Goal: Task Accomplishment & Management: Manage account settings

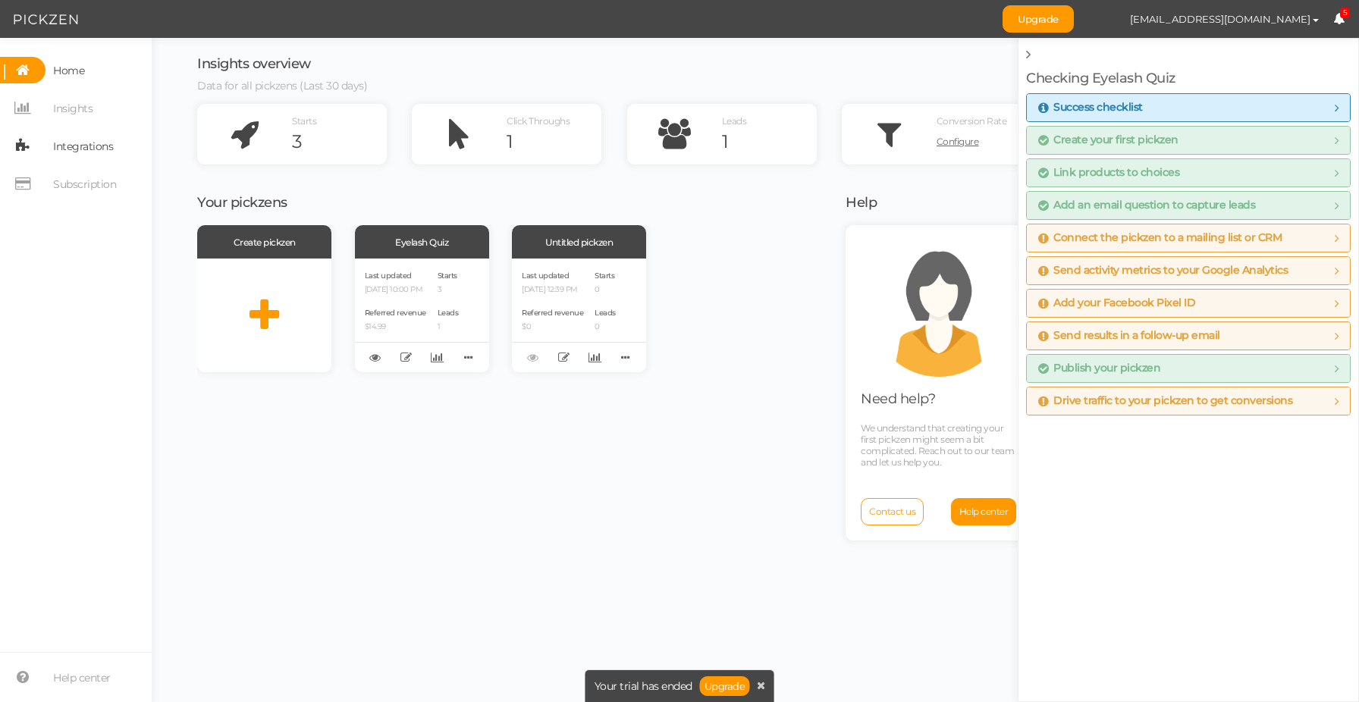
click at [99, 156] on span "Integrations" at bounding box center [83, 146] width 60 height 24
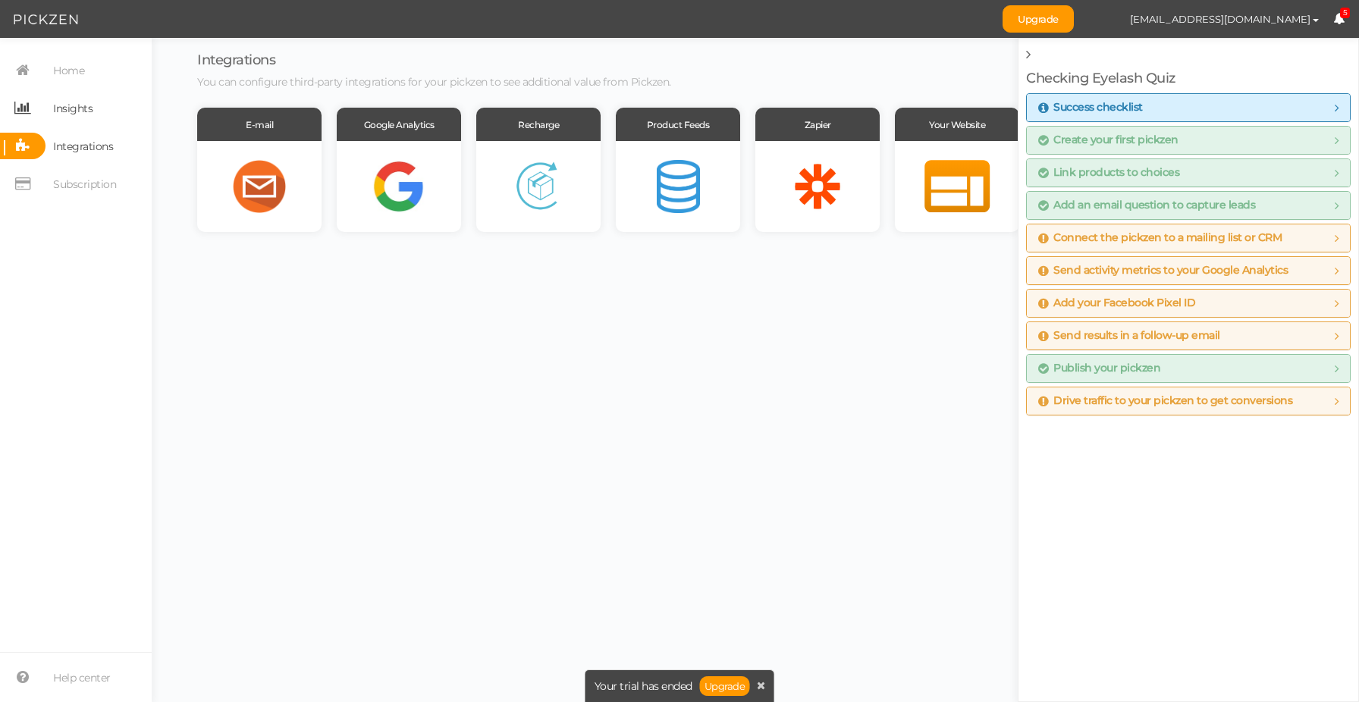
click at [93, 114] on link "Insights" at bounding box center [76, 108] width 152 height 27
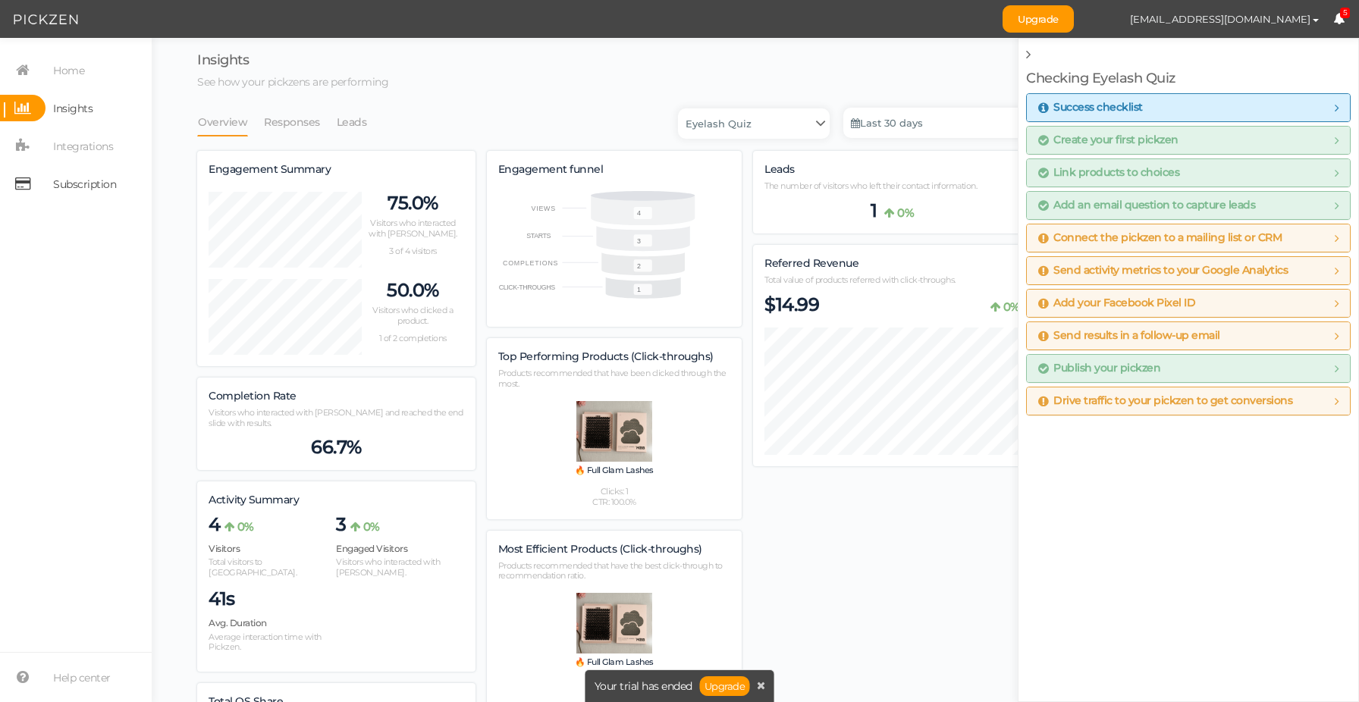
scroll to position [909, 834]
click at [899, 548] on div "Engagement Summary 75.0% Visitors who interacted with Pickzen. 3 of 4 visitors …" at bounding box center [614, 559] width 834 height 817
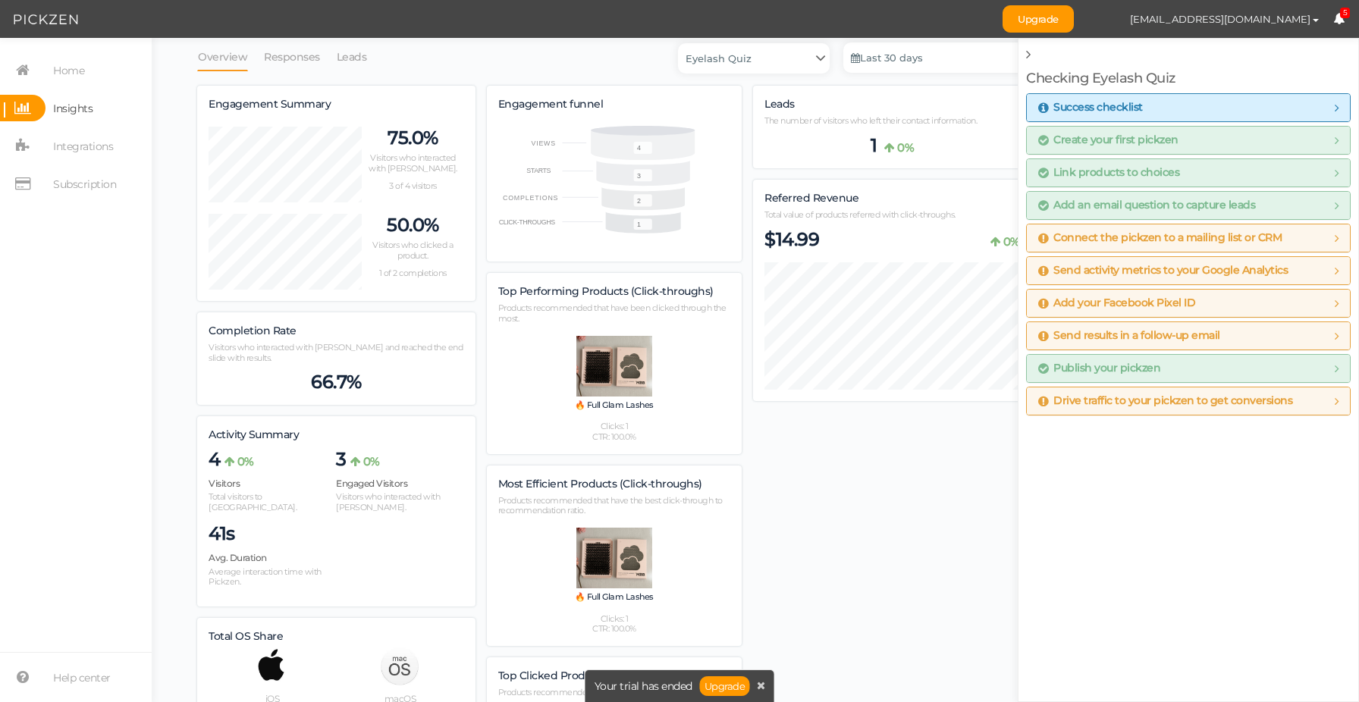
scroll to position [0, 0]
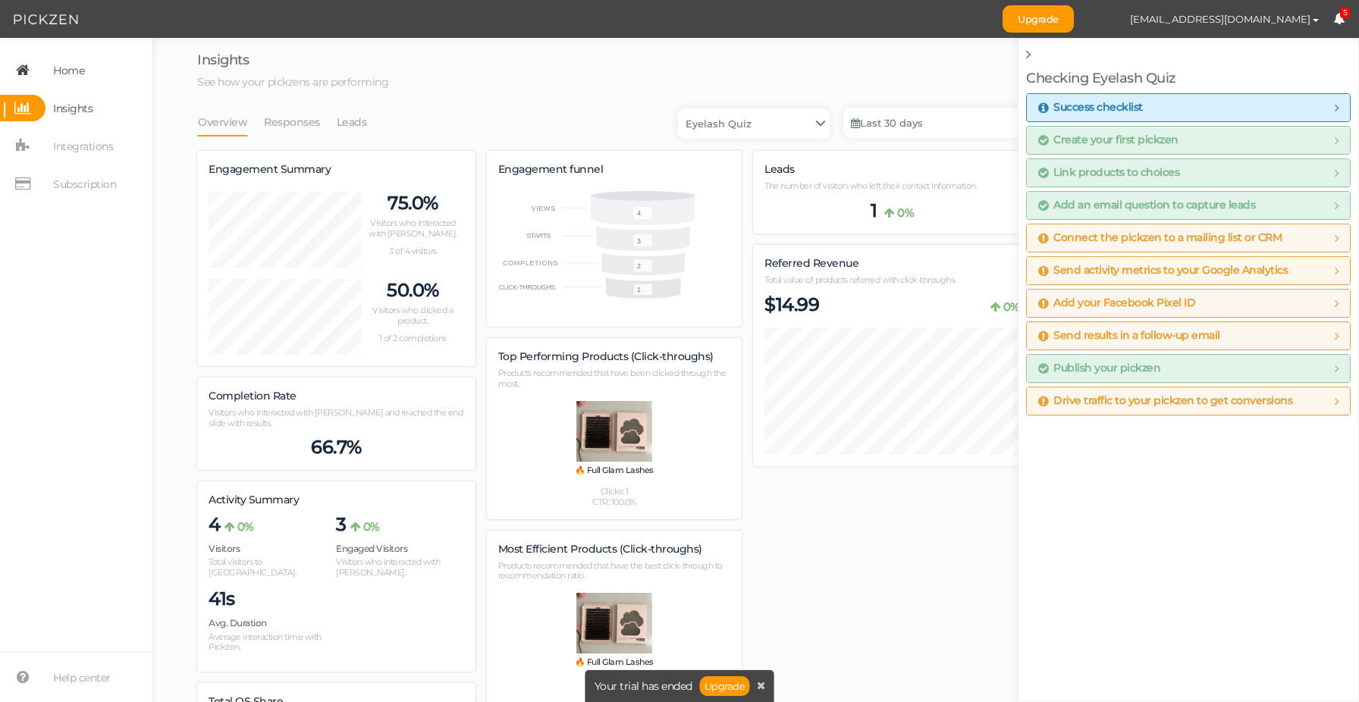
click at [84, 73] on span "Home" at bounding box center [68, 70] width 31 height 24
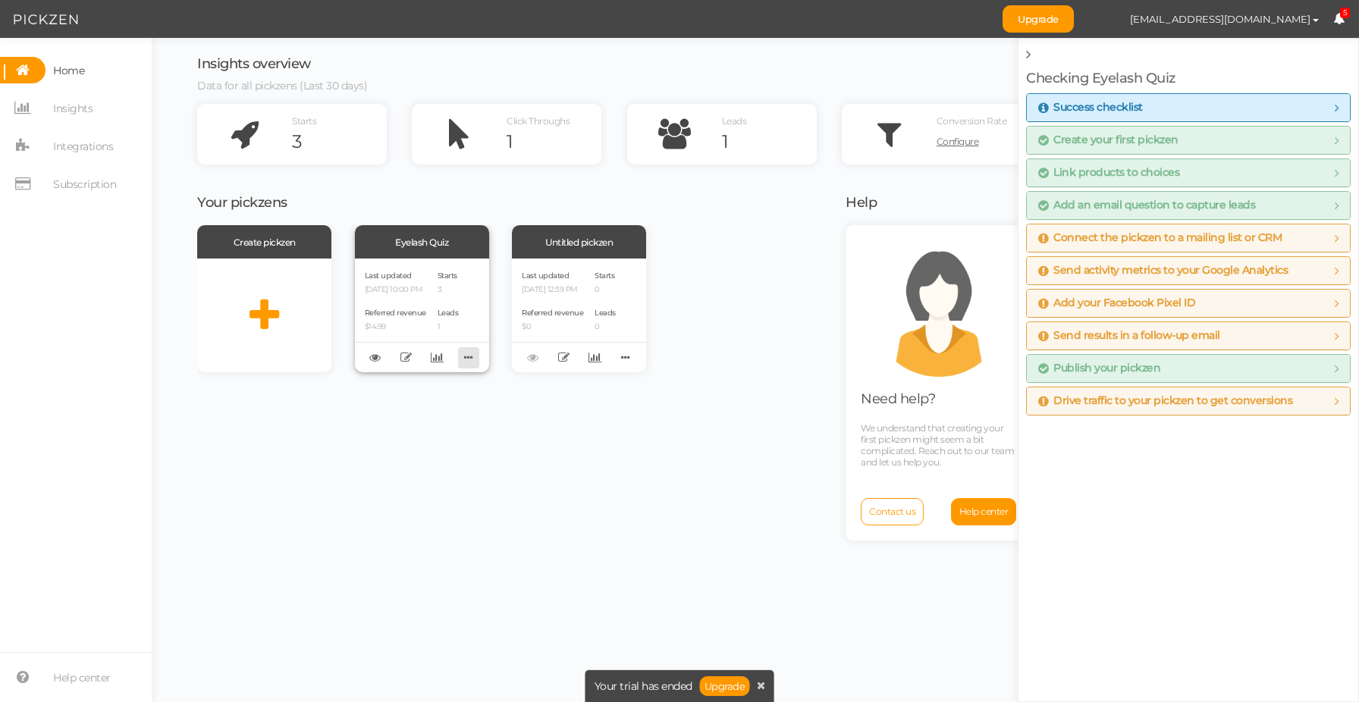
click at [476, 356] on icon at bounding box center [468, 358] width 21 height 24
click at [442, 244] on div "Eyelash Quiz" at bounding box center [422, 241] width 134 height 33
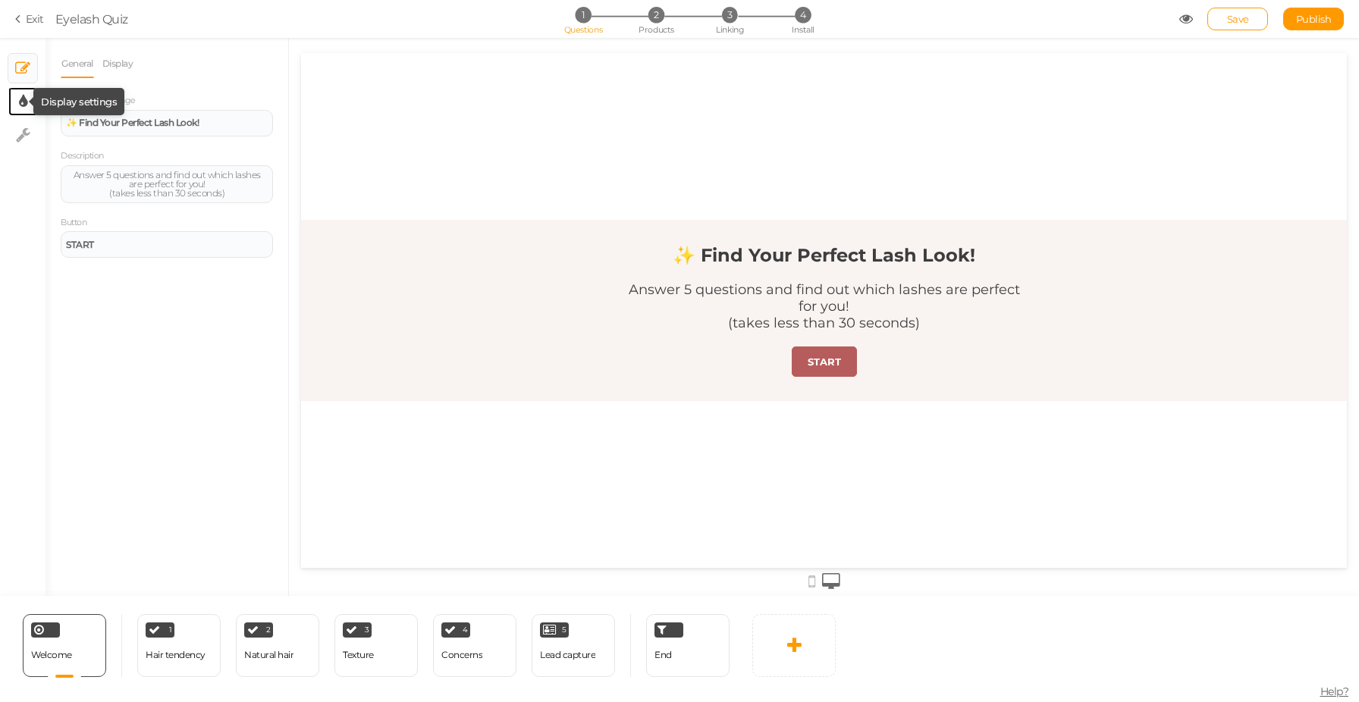
click at [24, 99] on icon at bounding box center [23, 101] width 8 height 15
select select "2"
select select "montserrat"
select select "fade"
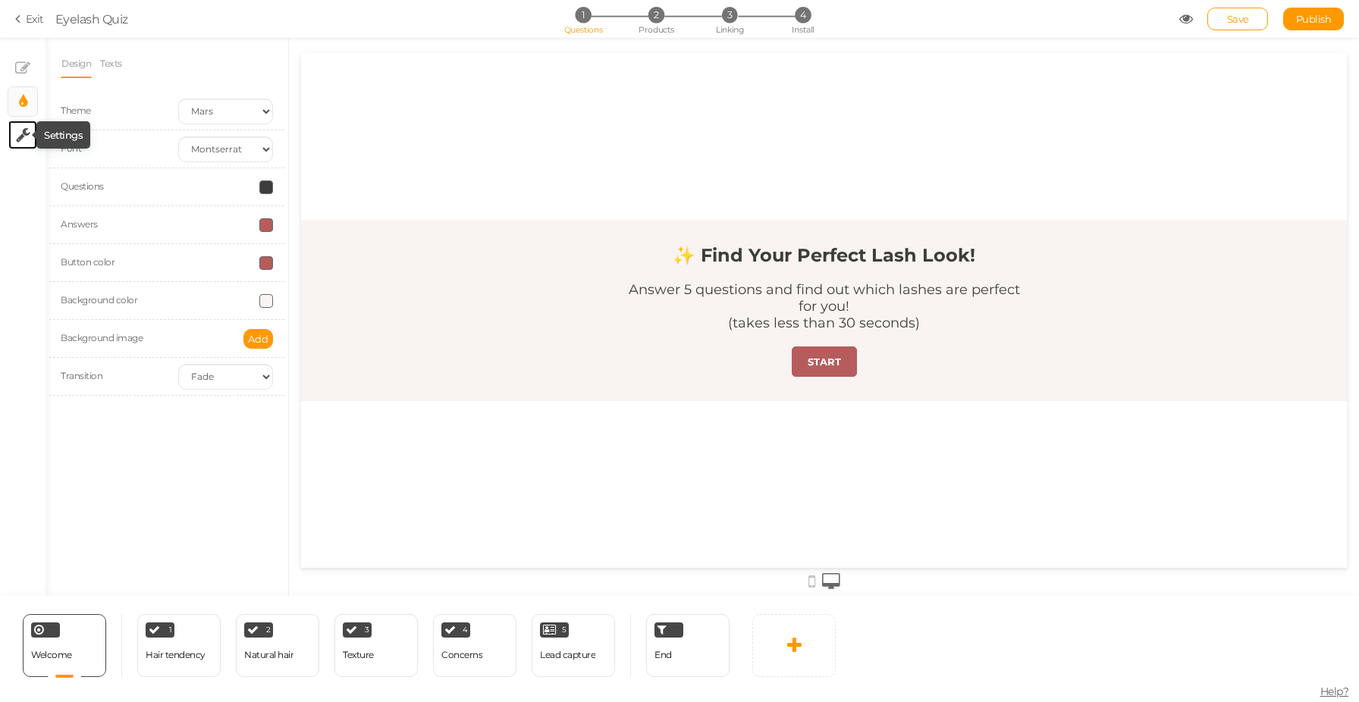
click at [21, 130] on icon at bounding box center [23, 134] width 14 height 15
select select "en"
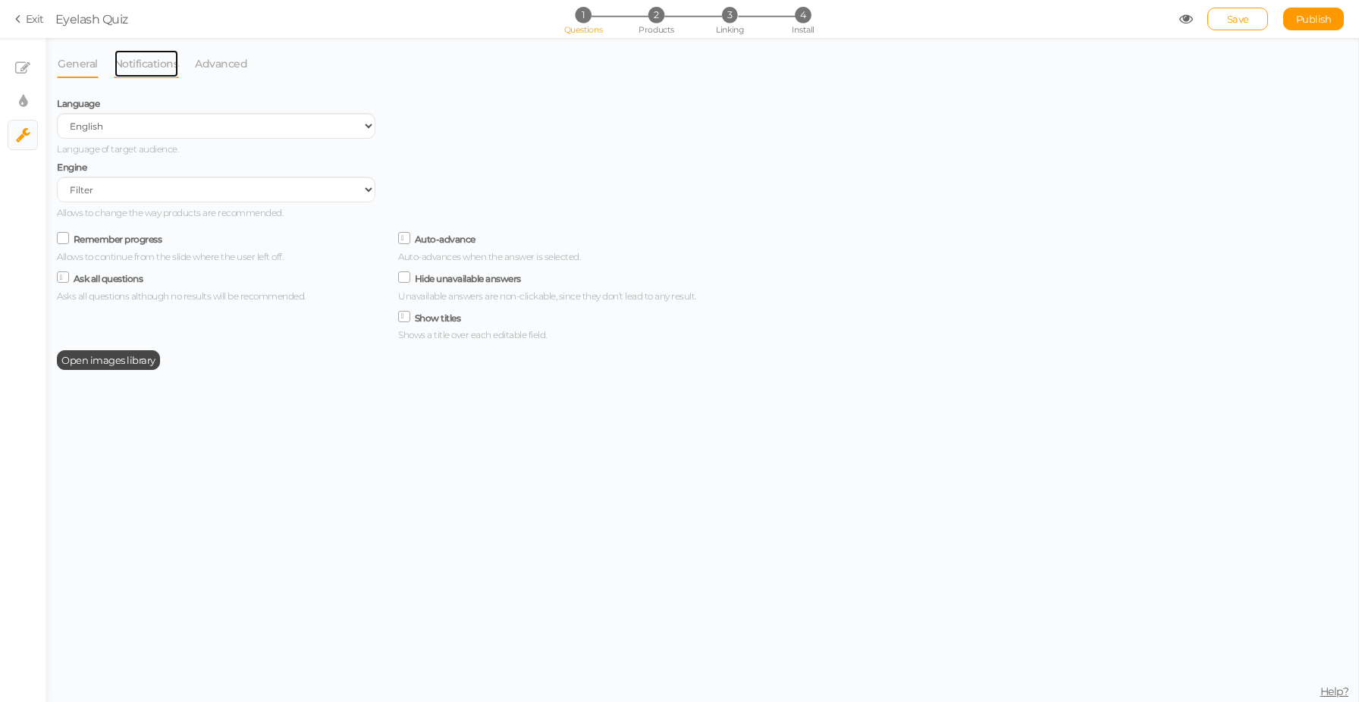
click at [174, 67] on link "Notifications" at bounding box center [147, 63] width 66 height 29
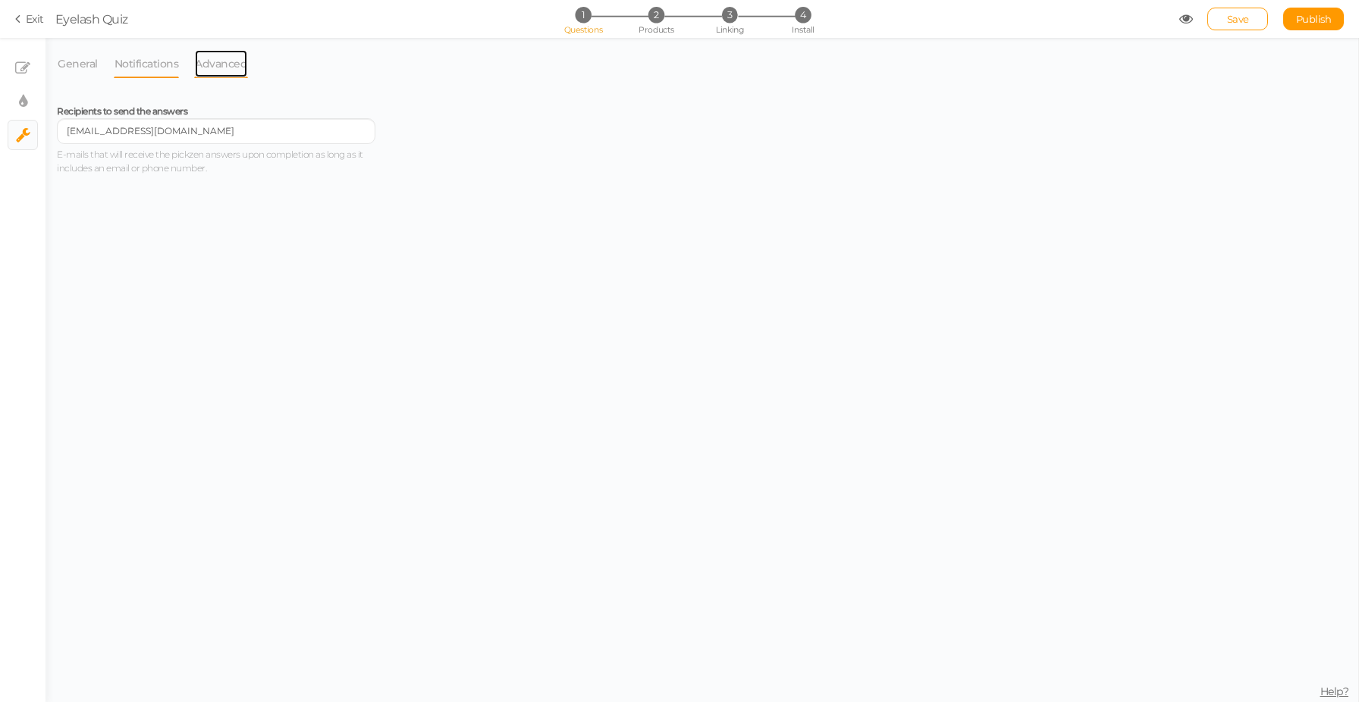
click at [215, 65] on link "Advanced" at bounding box center [221, 63] width 54 height 29
click at [157, 60] on link "Notifications" at bounding box center [147, 63] width 66 height 29
click at [99, 61] on li "General" at bounding box center [85, 63] width 57 height 29
click at [79, 66] on link "General" at bounding box center [78, 63] width 42 height 29
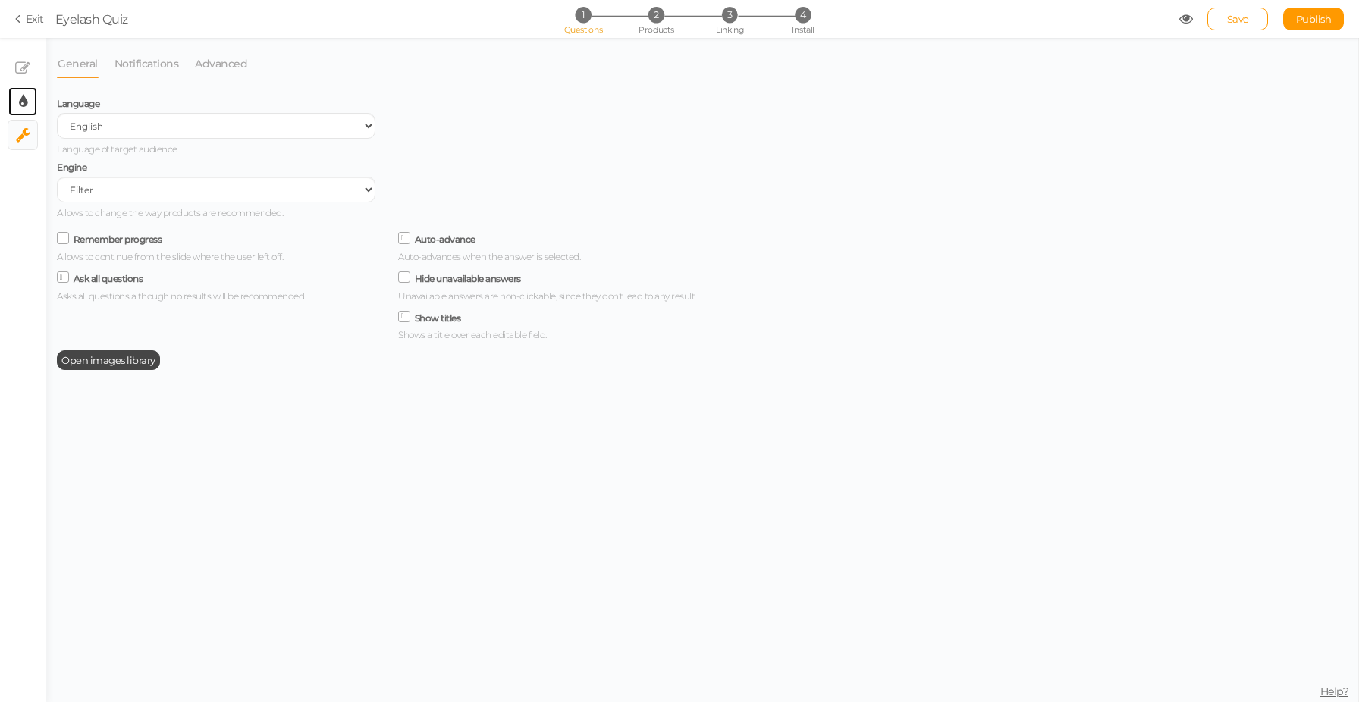
click at [27, 107] on link "× Display settings" at bounding box center [22, 101] width 29 height 29
select select "2"
select select "montserrat"
select select "fade"
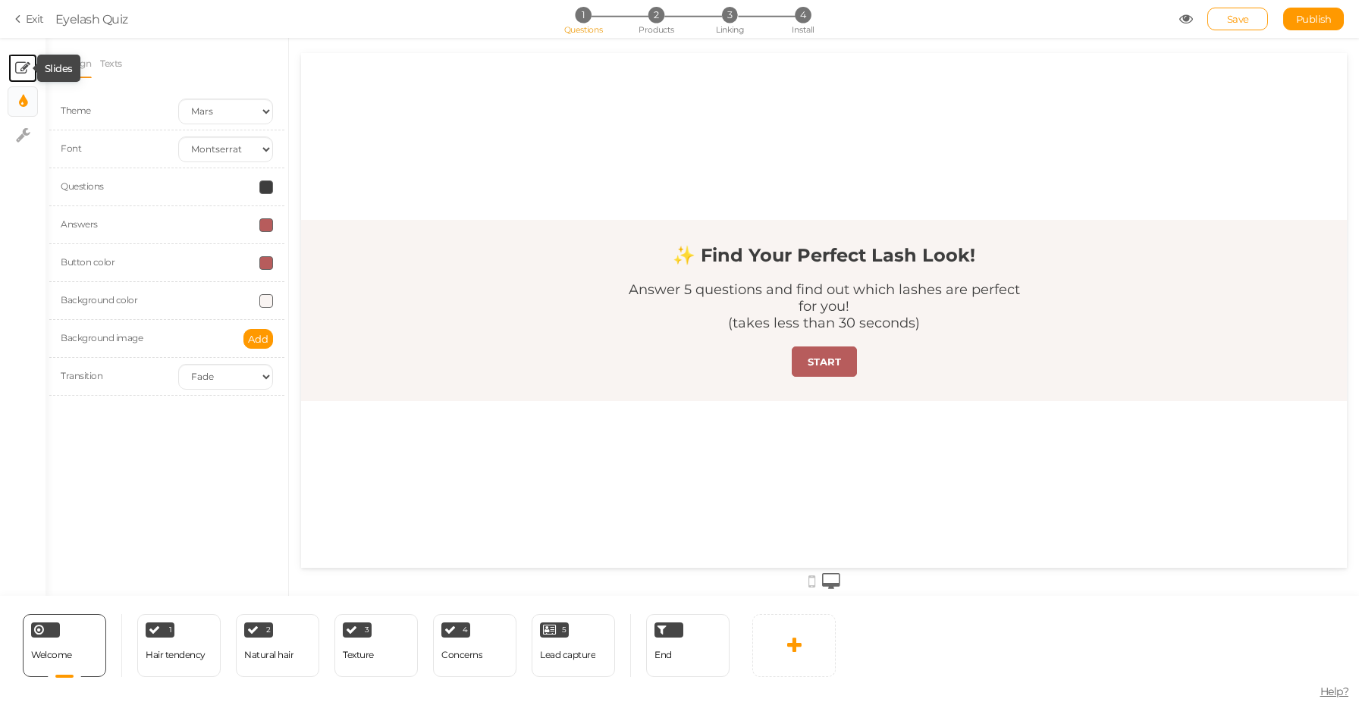
click at [28, 77] on tip-cont at bounding box center [22, 68] width 15 height 18
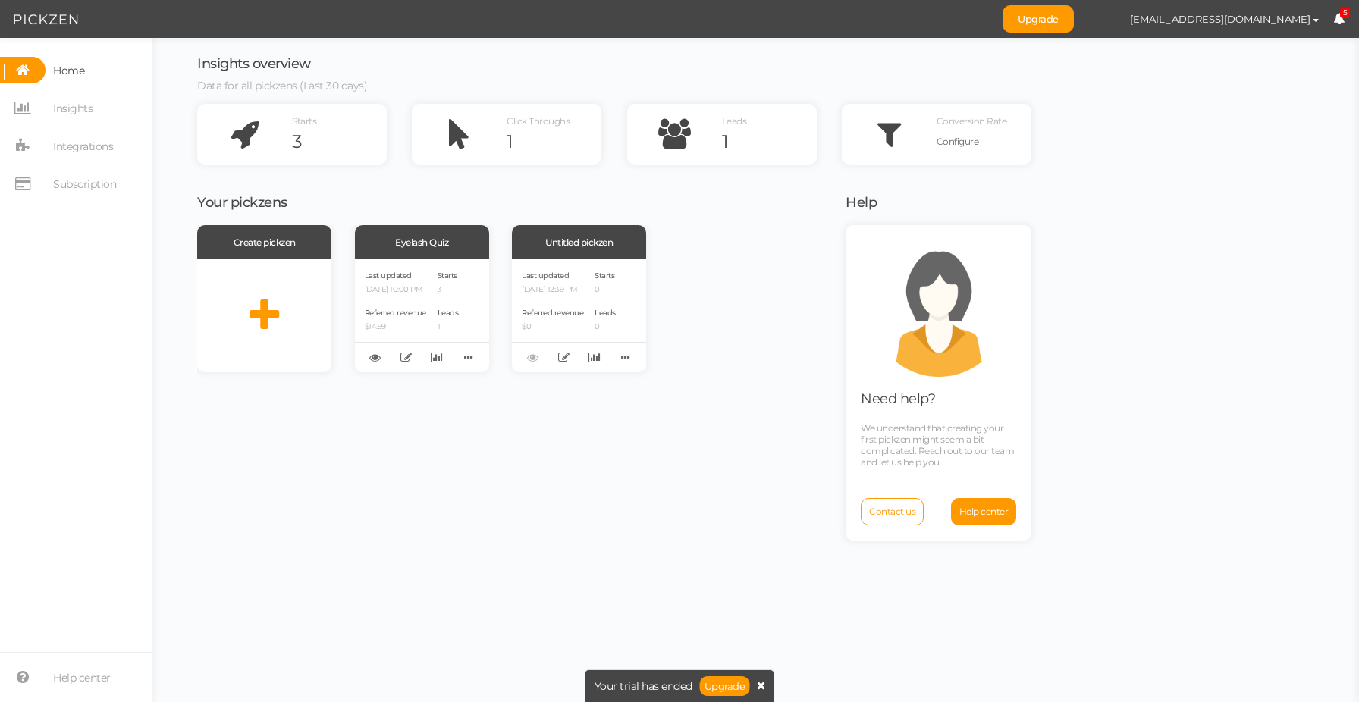
click at [760, 685] on icon at bounding box center [761, 685] width 8 height 11
click at [1282, 22] on span "[EMAIL_ADDRESS][DOMAIN_NAME]" at bounding box center [1220, 19] width 180 height 12
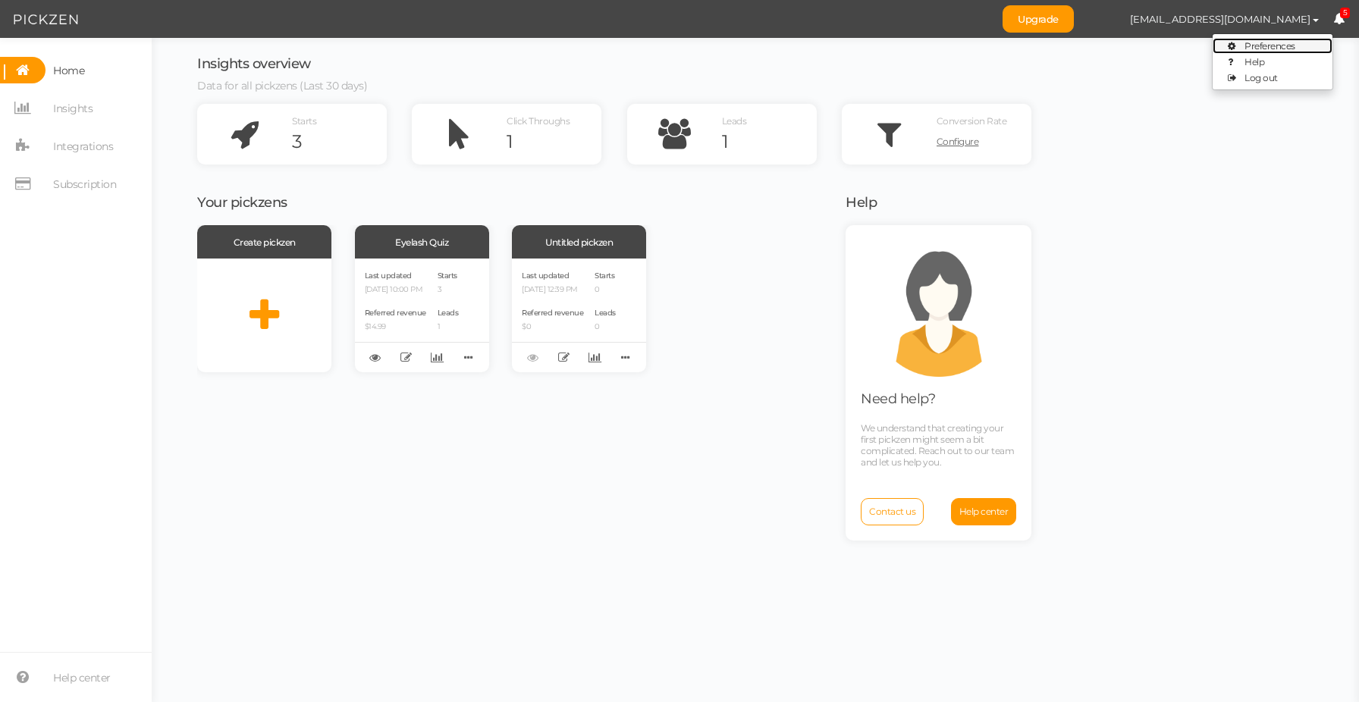
click at [1271, 42] on span "Preferences" at bounding box center [1269, 45] width 51 height 11
select select "Europe/[GEOGRAPHIC_DATA]"
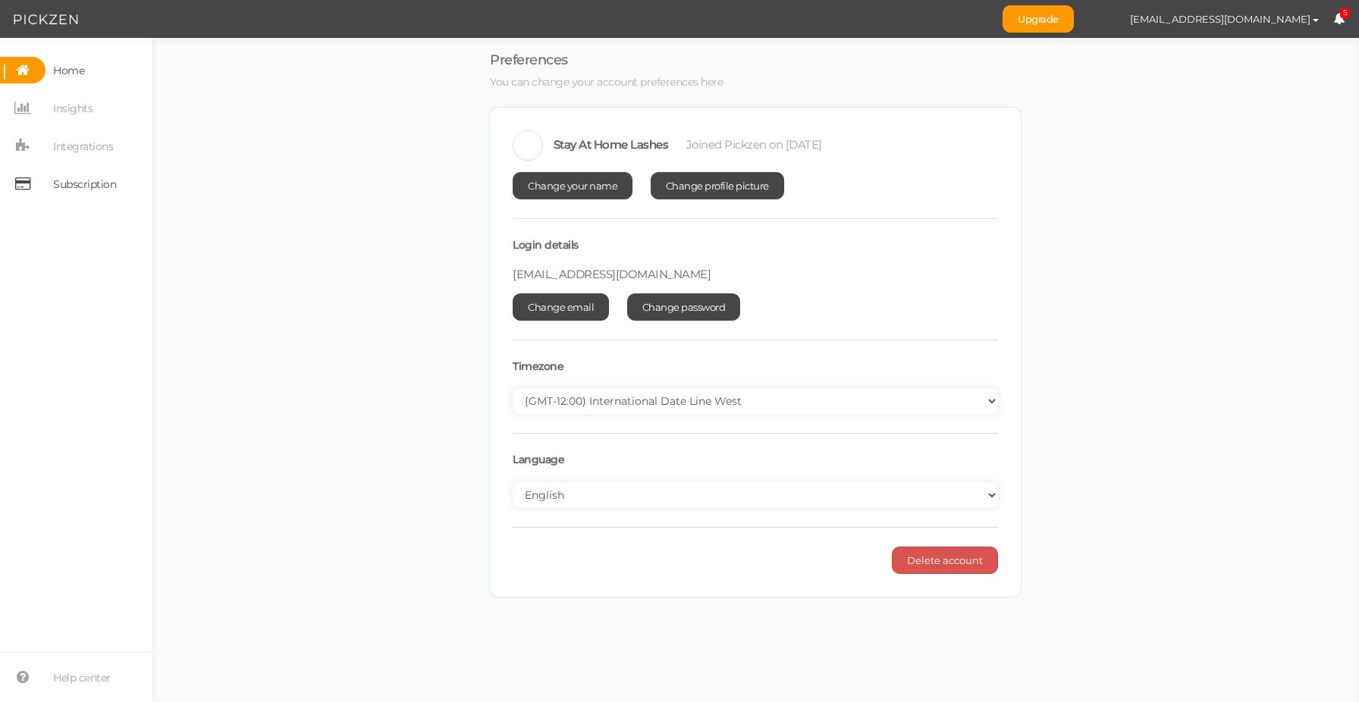
click at [77, 190] on span "Subscription" at bounding box center [84, 184] width 63 height 24
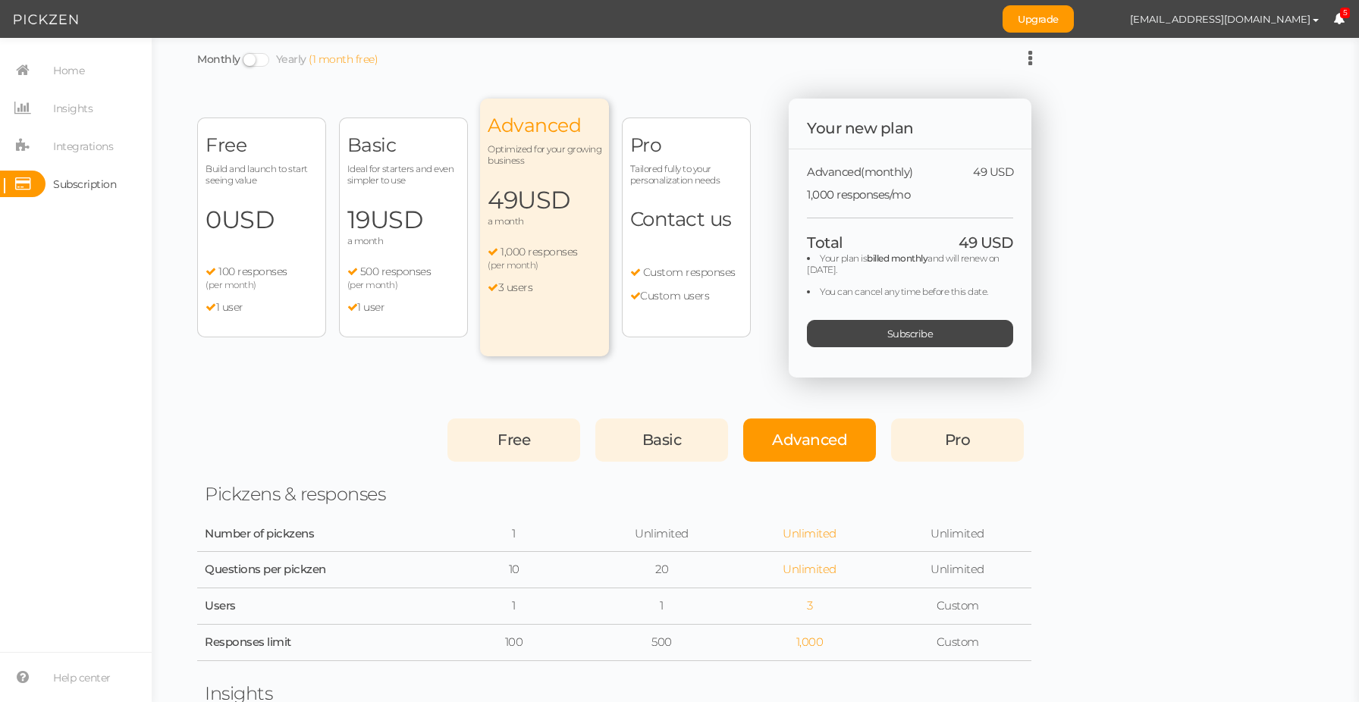
click at [300, 192] on div "Free Build and launch to start seeing value 0 USD a month 100 responses (per mo…" at bounding box center [261, 228] width 129 height 220
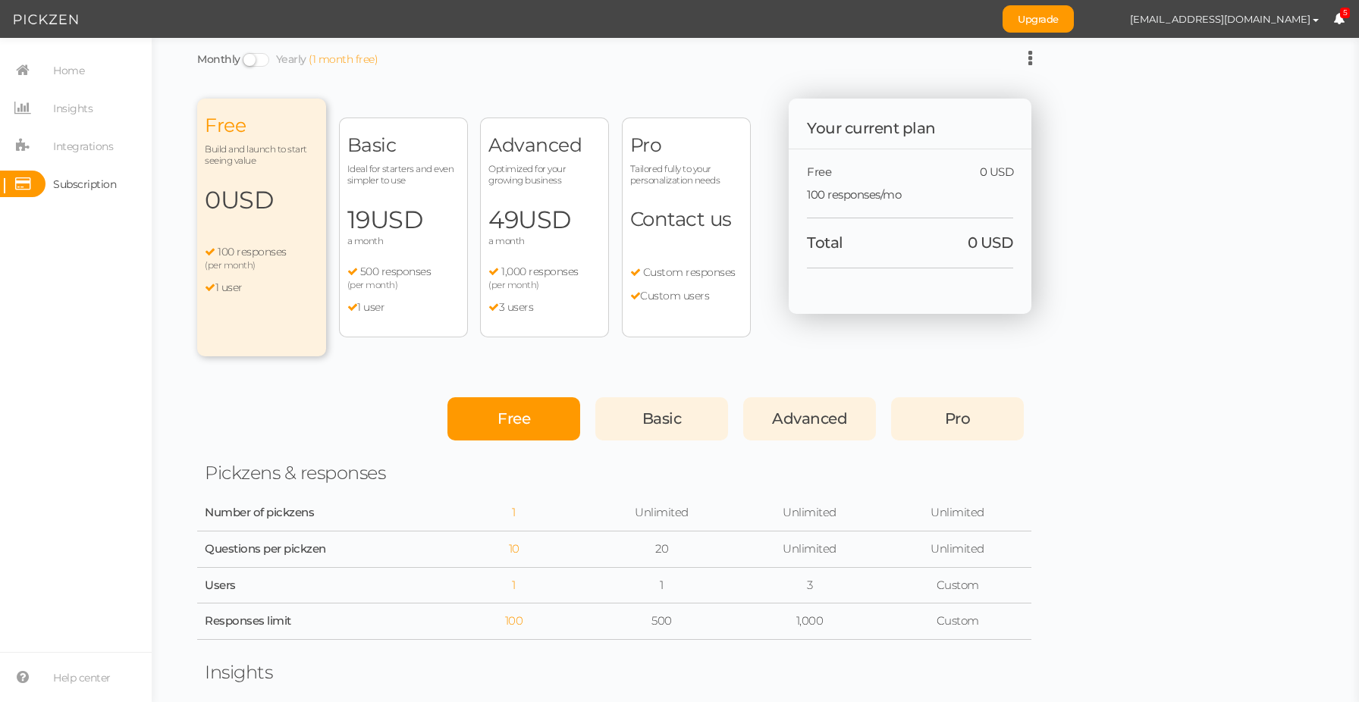
click at [256, 242] on div "Free Build and launch to start seeing value 0 USD a month 100 responses (per mo…" at bounding box center [261, 228] width 129 height 258
click at [507, 408] on div "Free" at bounding box center [513, 418] width 133 height 43
click at [43, 155] on link "Integrations" at bounding box center [76, 146] width 152 height 27
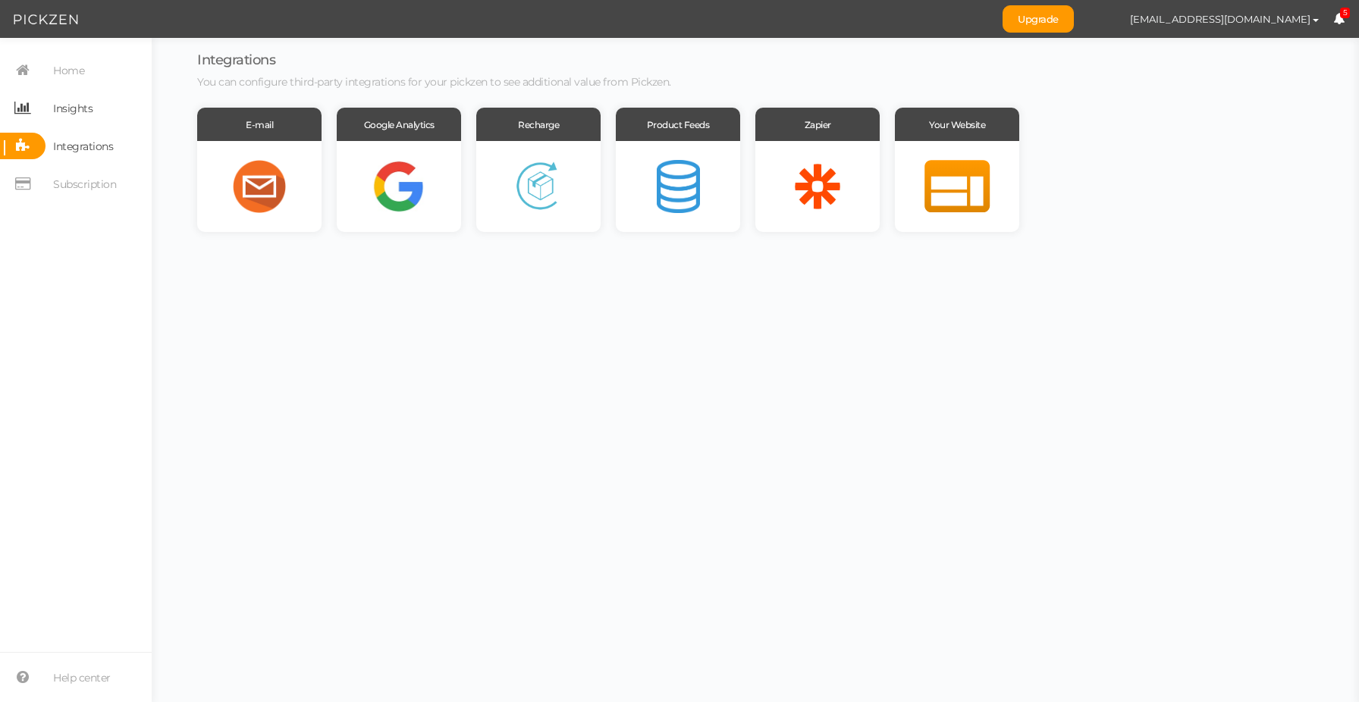
click at [68, 115] on span "Insights" at bounding box center [72, 108] width 39 height 24
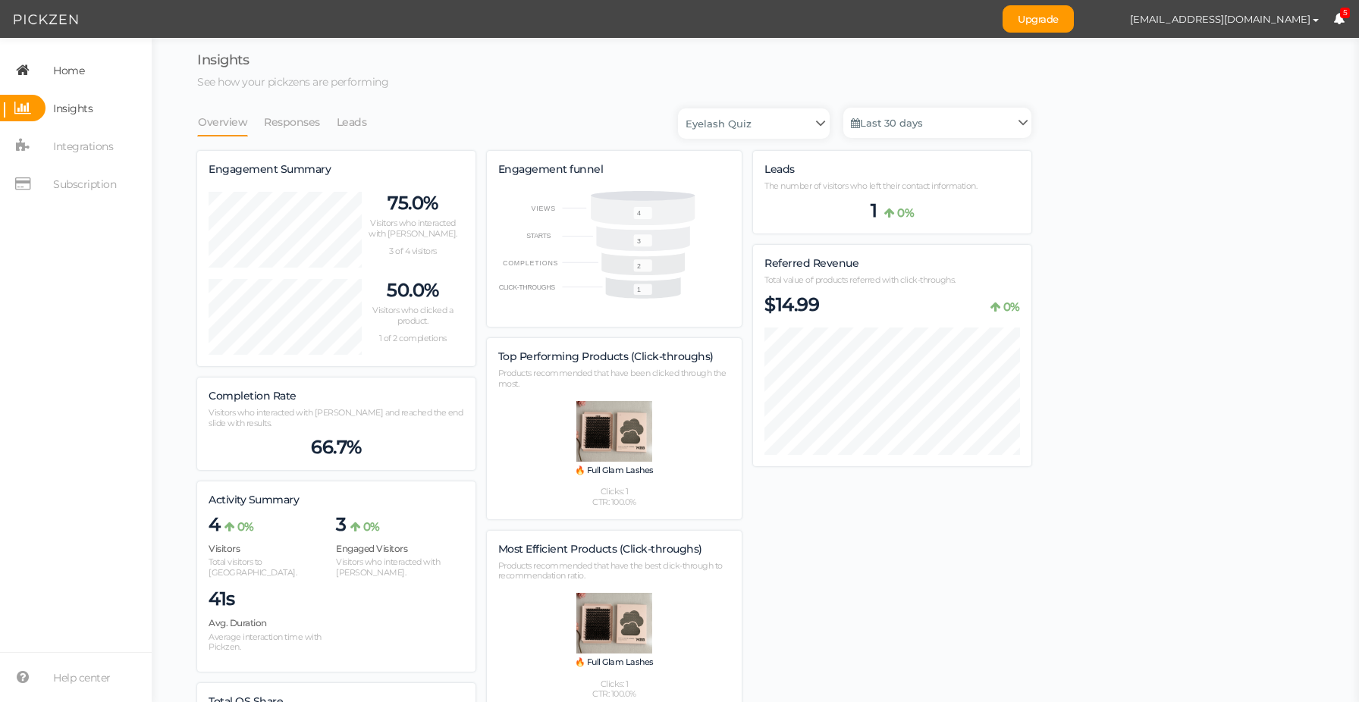
scroll to position [909, 834]
click at [304, 126] on link "Responses" at bounding box center [292, 122] width 58 height 29
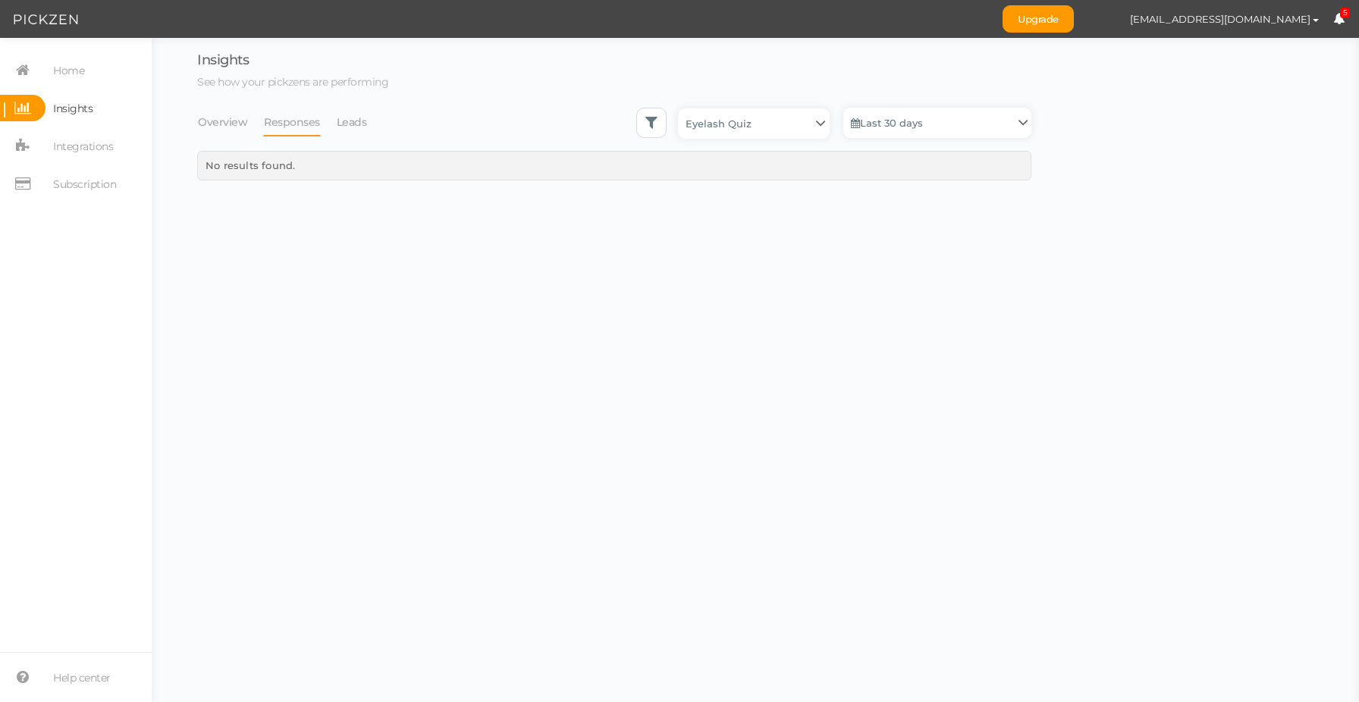
click at [371, 119] on li "Leads" at bounding box center [359, 122] width 47 height 29
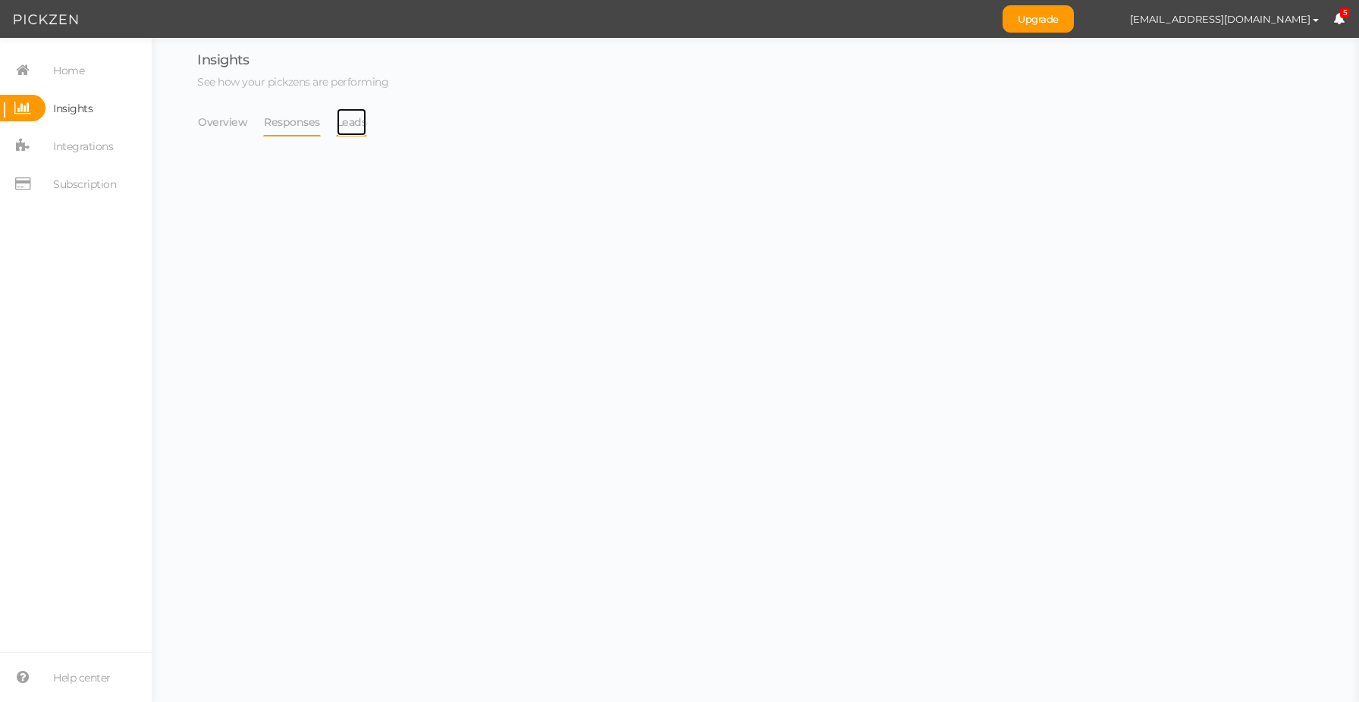
click at [353, 127] on link "Leads" at bounding box center [352, 122] width 32 height 29
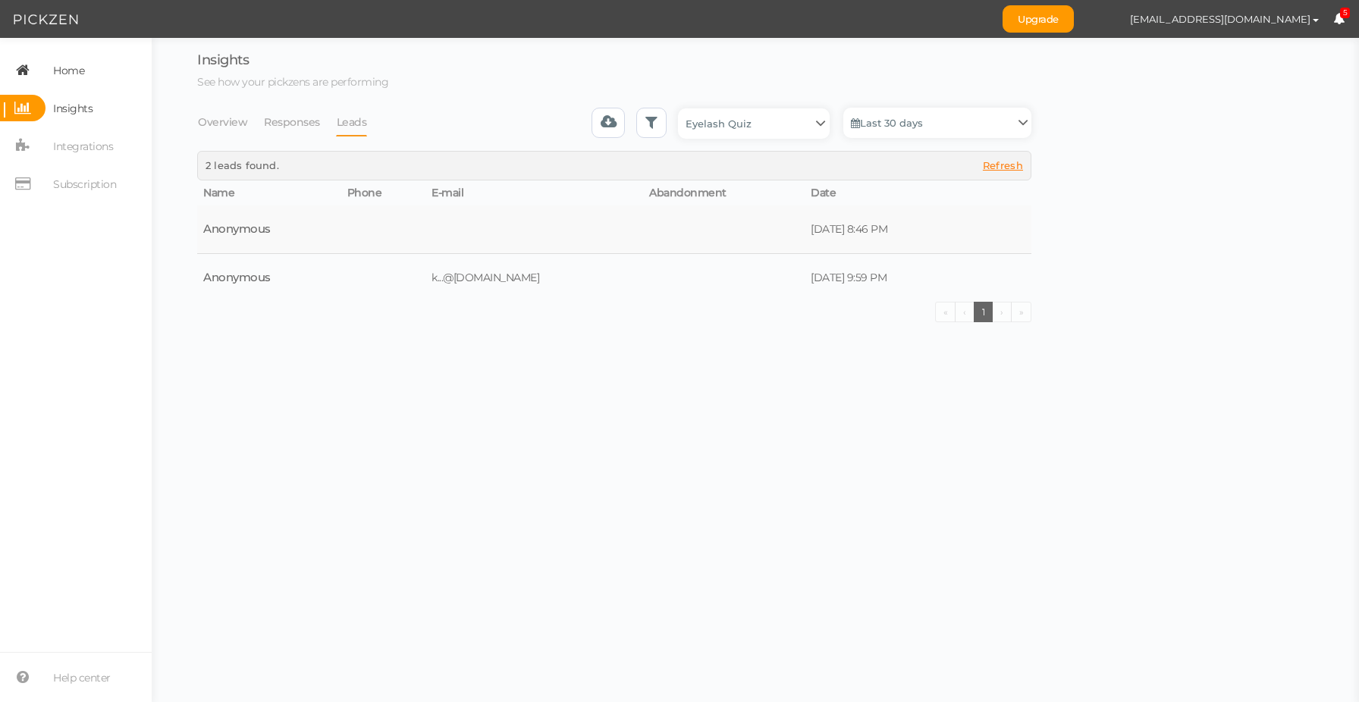
click at [81, 64] on span "Home" at bounding box center [68, 70] width 31 height 24
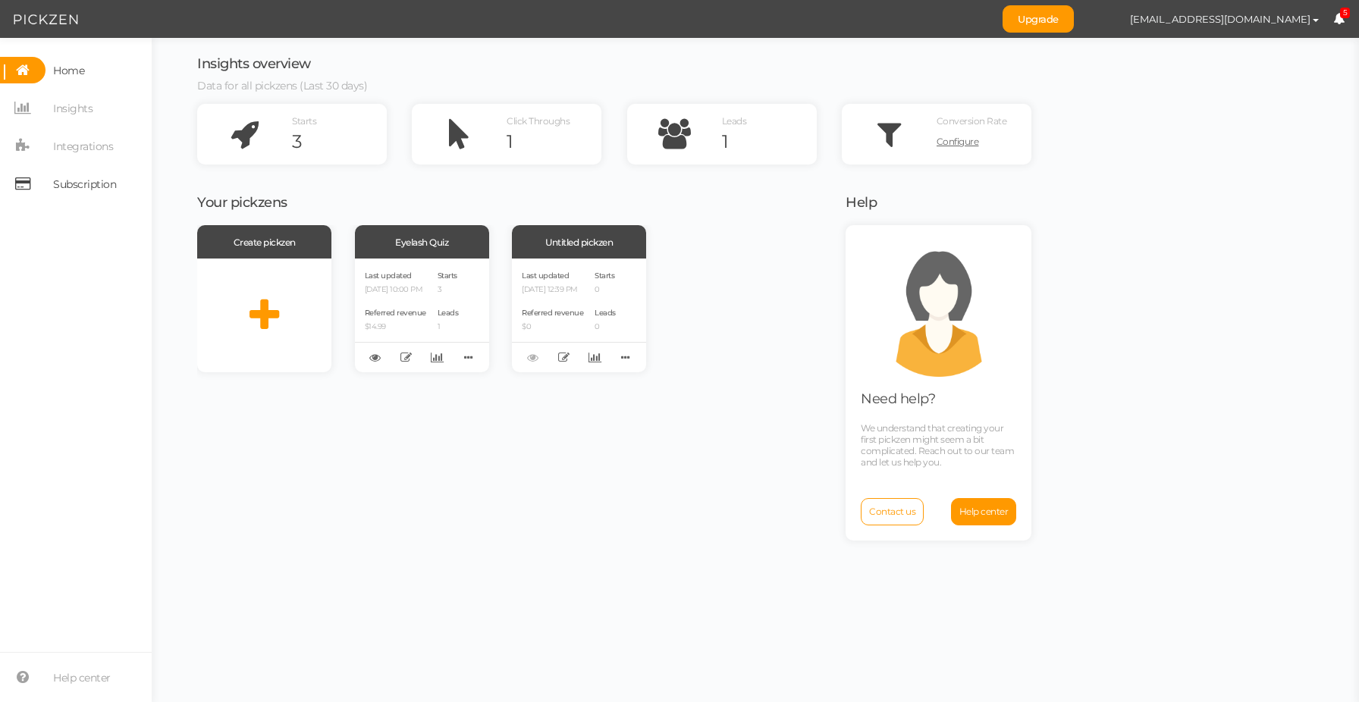
click at [75, 189] on span "Subscription" at bounding box center [84, 184] width 63 height 24
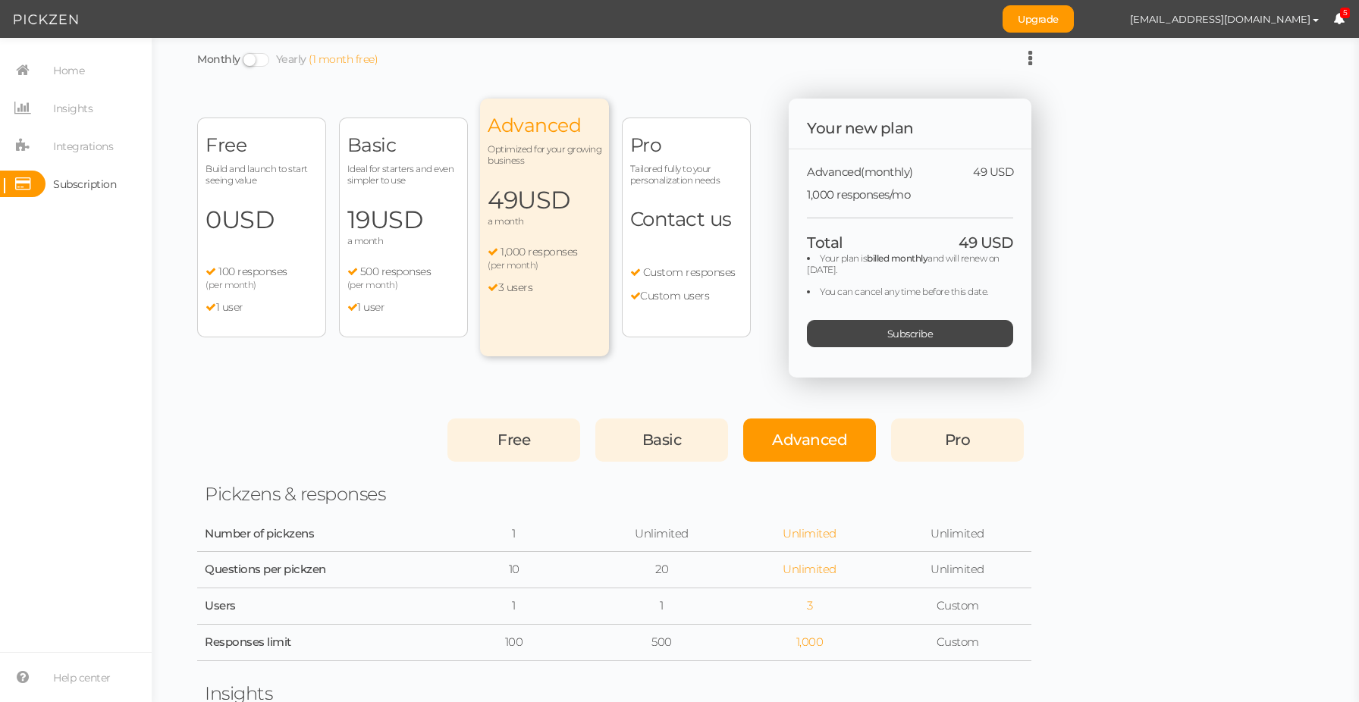
click at [256, 294] on ul "100 responses (per month) 1 user" at bounding box center [261, 289] width 112 height 49
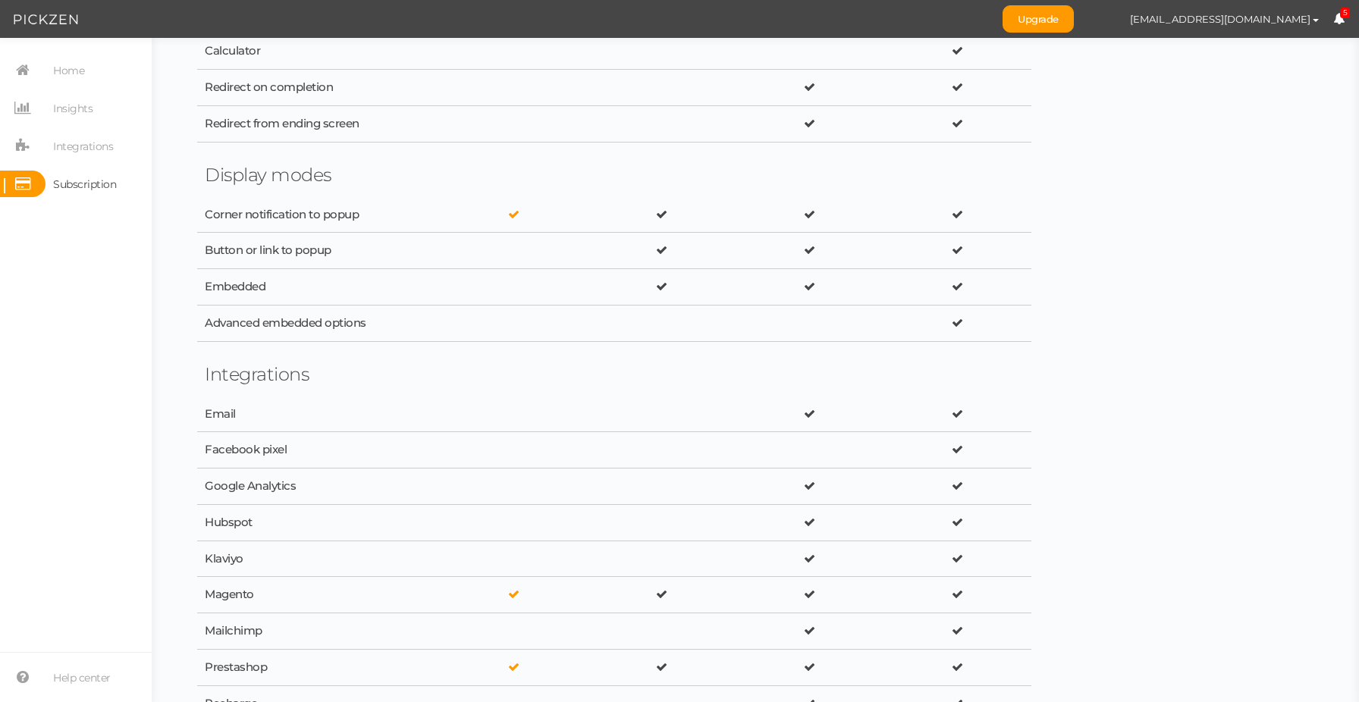
scroll to position [1579, 0]
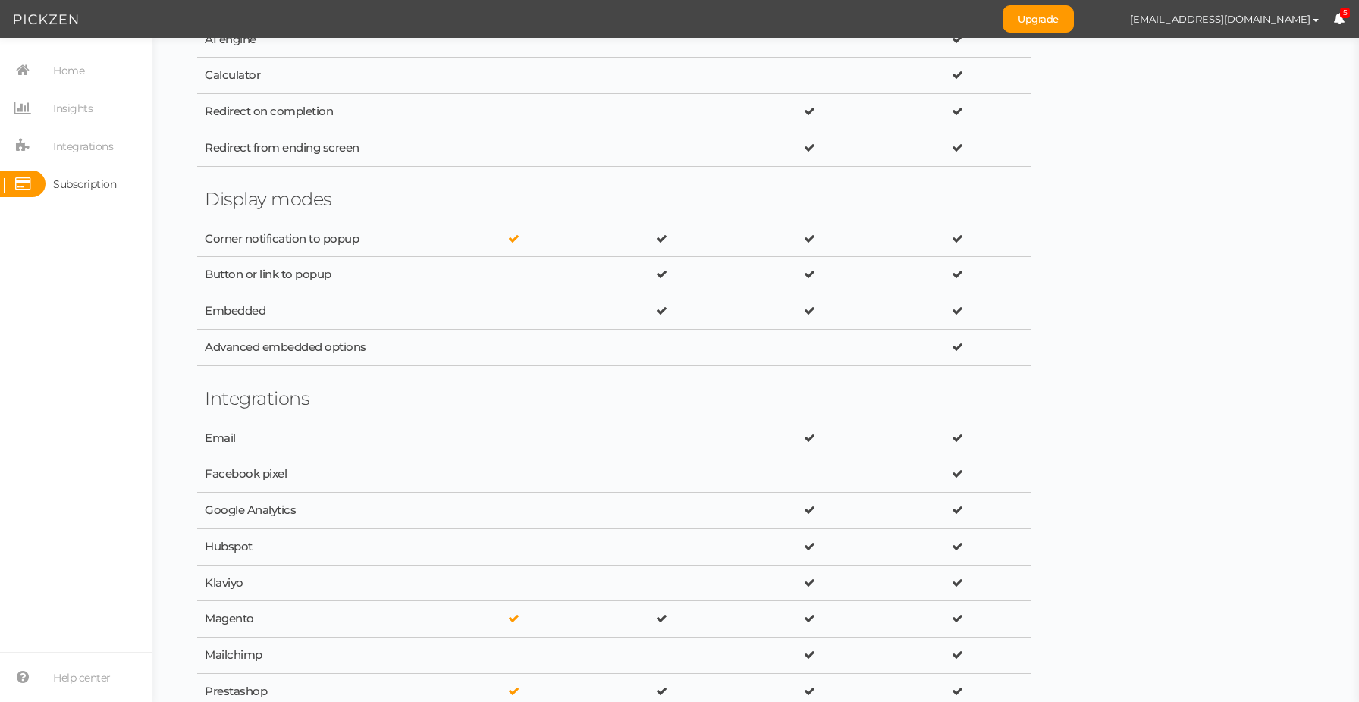
click at [516, 238] on icon at bounding box center [513, 238] width 11 height 11
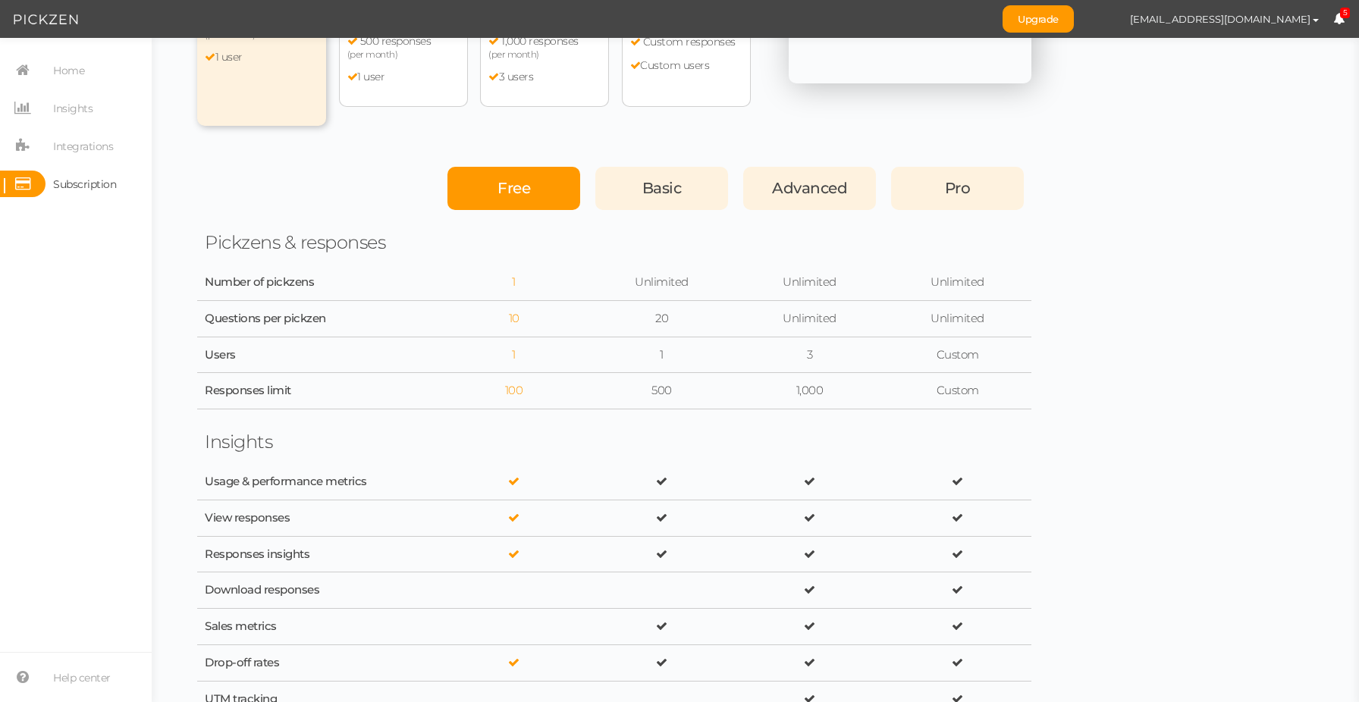
scroll to position [0, 0]
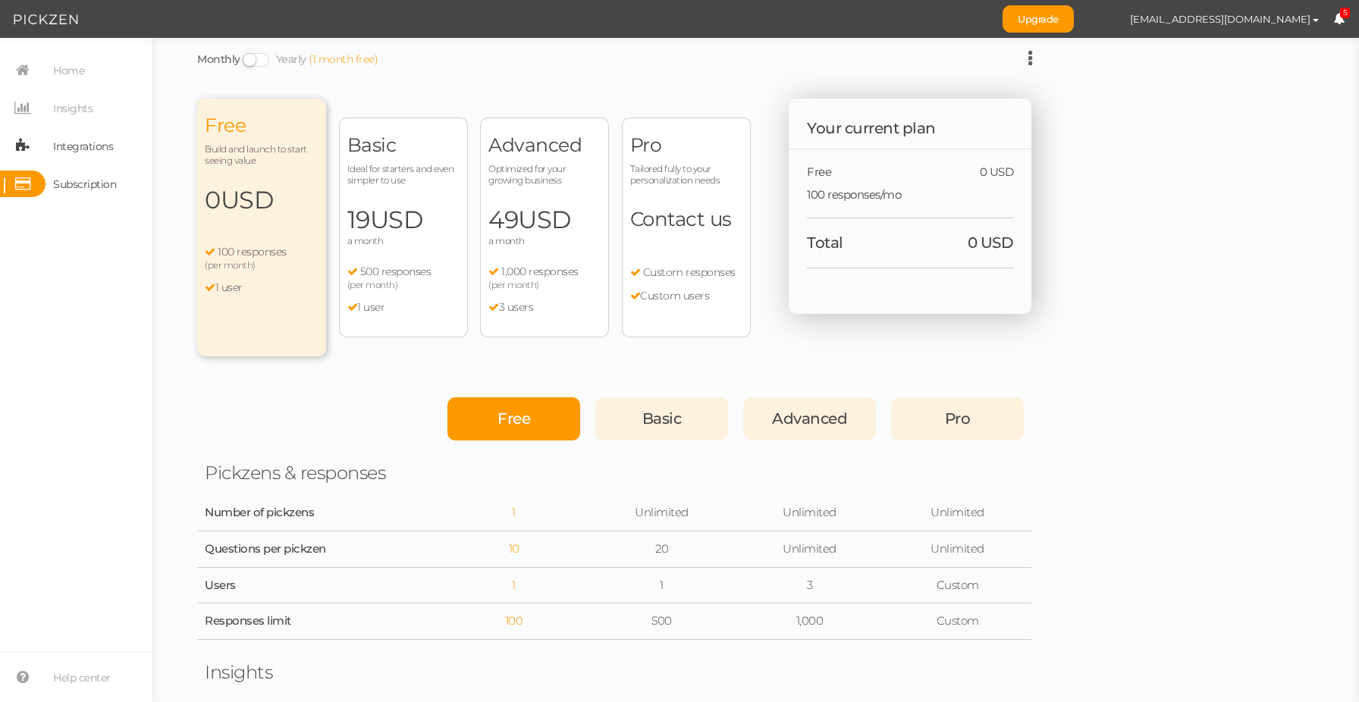
click at [100, 146] on span "Integrations" at bounding box center [83, 146] width 60 height 24
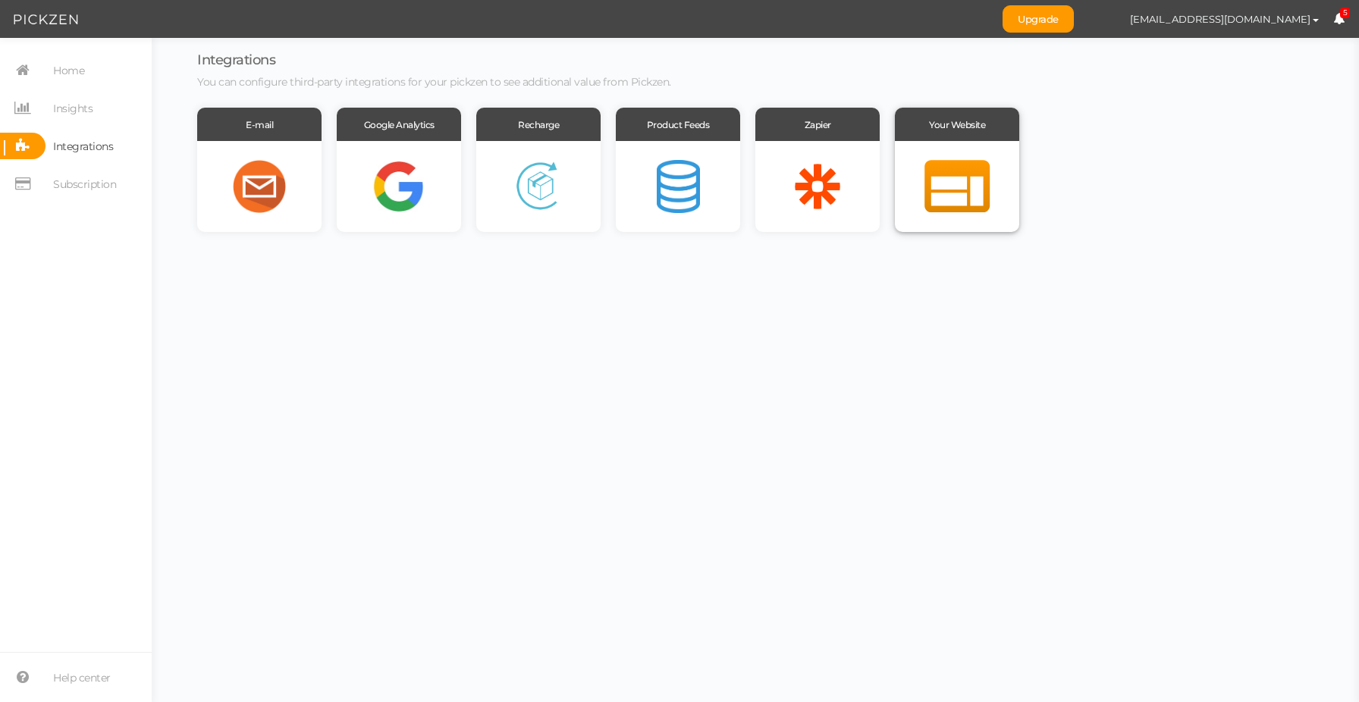
click at [930, 185] on div at bounding box center [957, 186] width 124 height 91
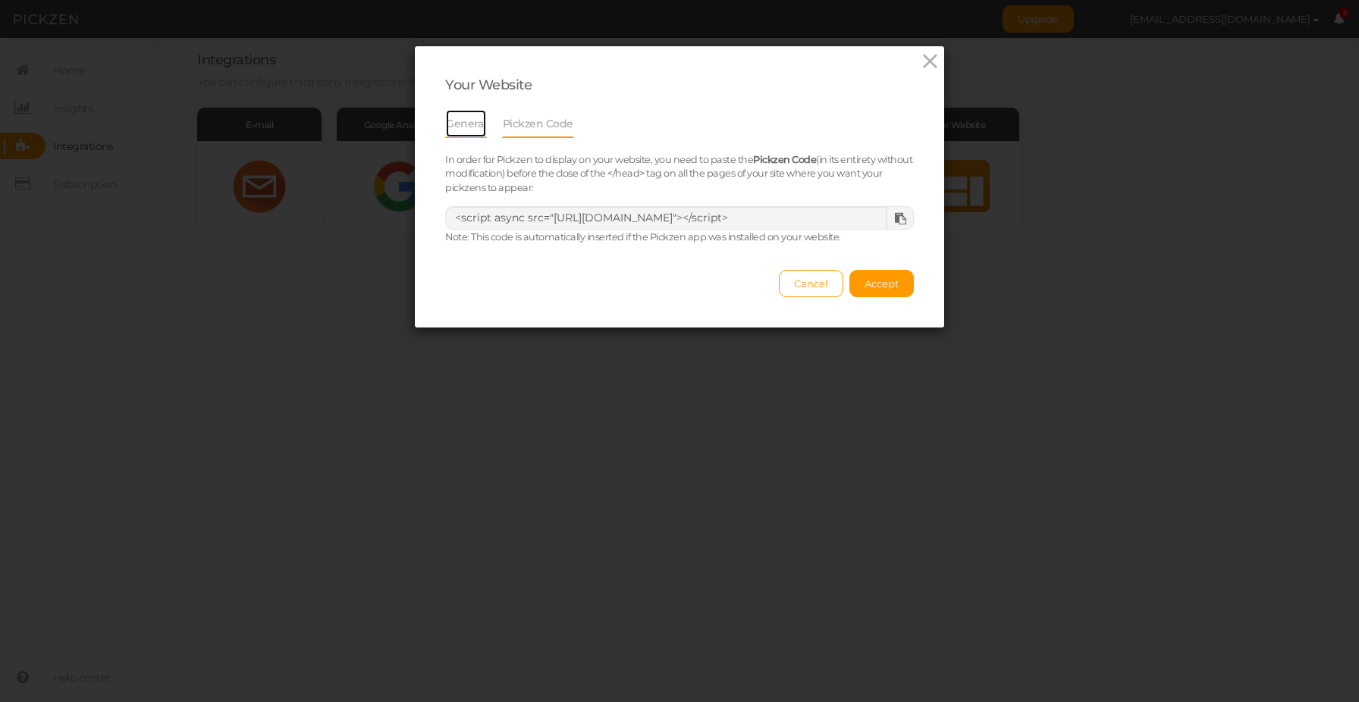
click at [478, 130] on link "General" at bounding box center [466, 123] width 42 height 29
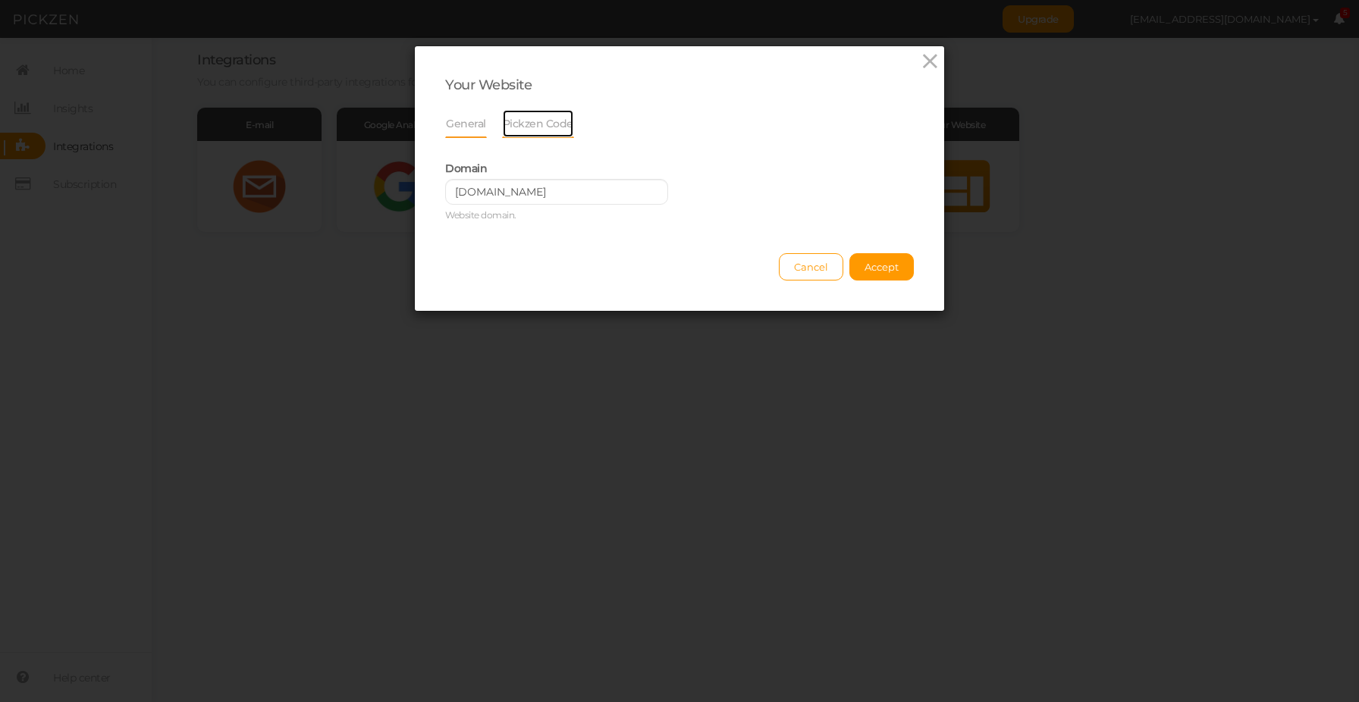
click at [539, 125] on link "Pickzen Code" at bounding box center [538, 123] width 72 height 29
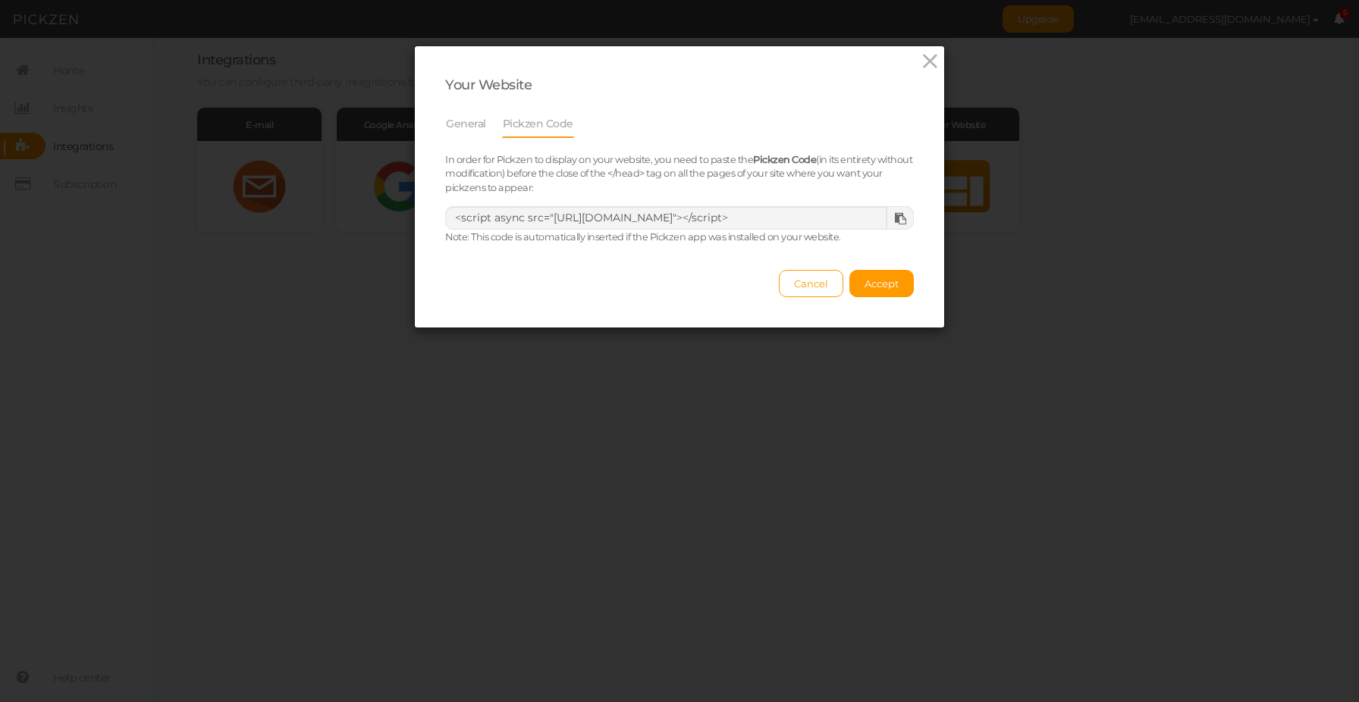
click at [525, 118] on link "Pickzen Code" at bounding box center [538, 123] width 72 height 29
click at [475, 116] on link "General" at bounding box center [466, 123] width 42 height 29
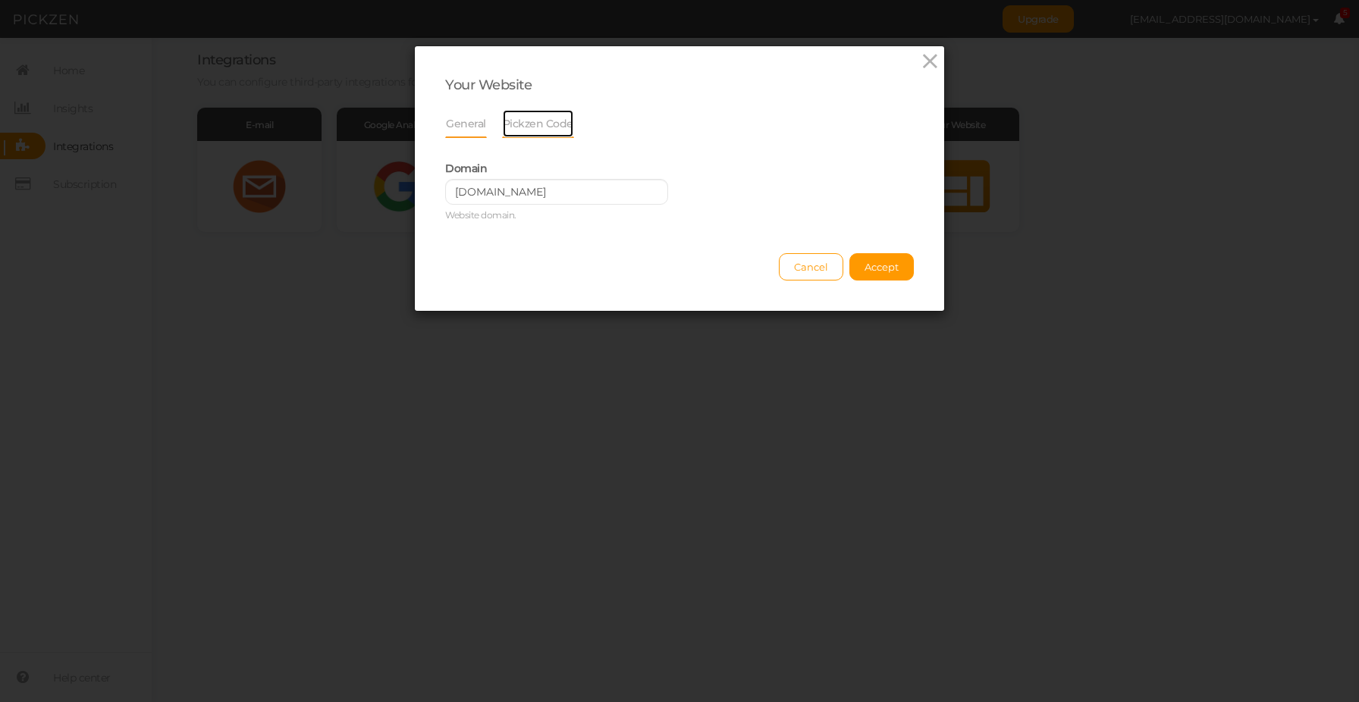
click at [544, 121] on link "Pickzen Code" at bounding box center [538, 123] width 72 height 29
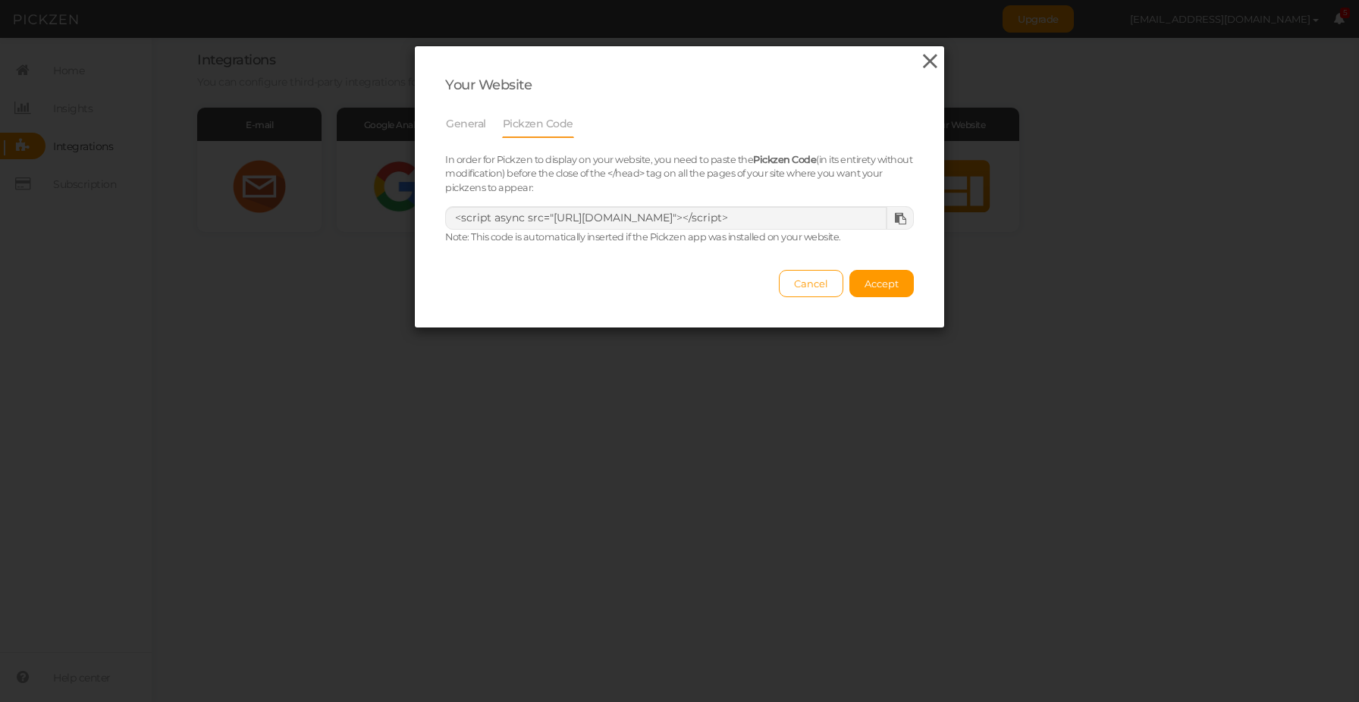
click at [924, 67] on icon at bounding box center [930, 61] width 22 height 23
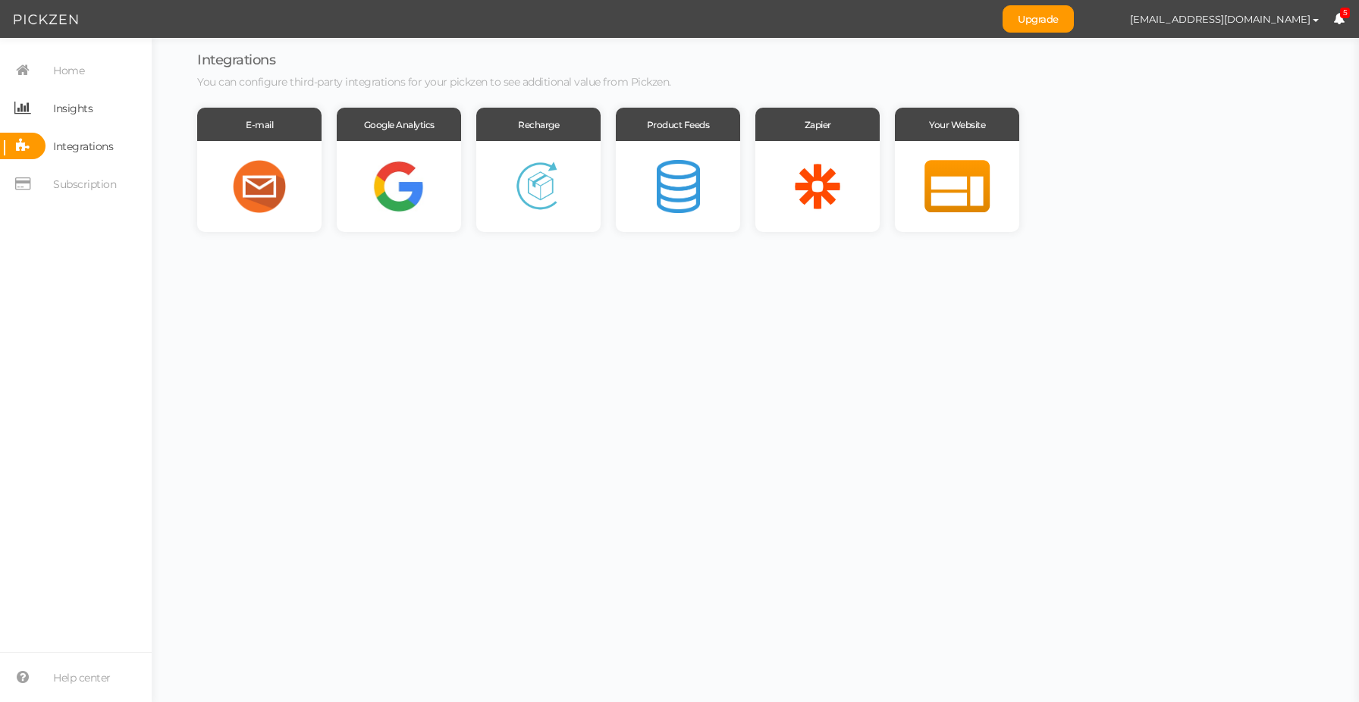
click at [59, 109] on span "Insights" at bounding box center [72, 108] width 39 height 24
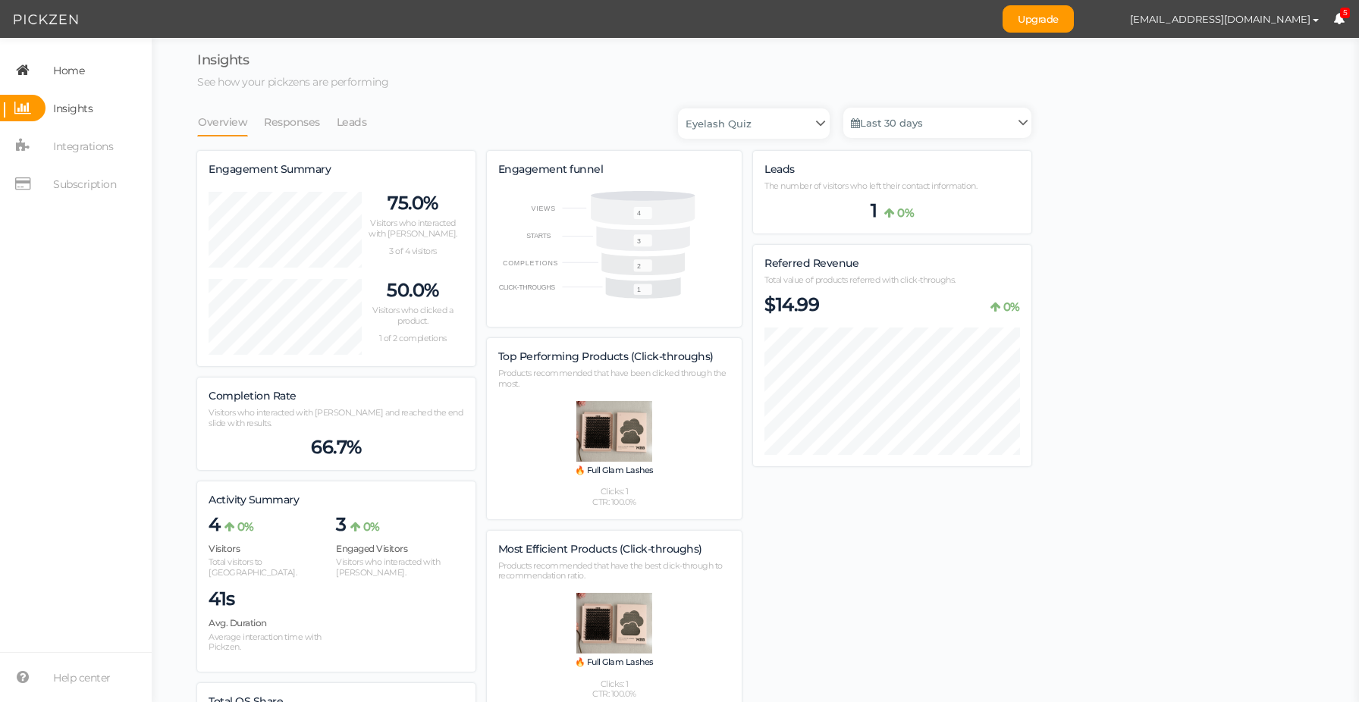
scroll to position [909, 834]
click at [83, 68] on span "Home" at bounding box center [68, 70] width 31 height 24
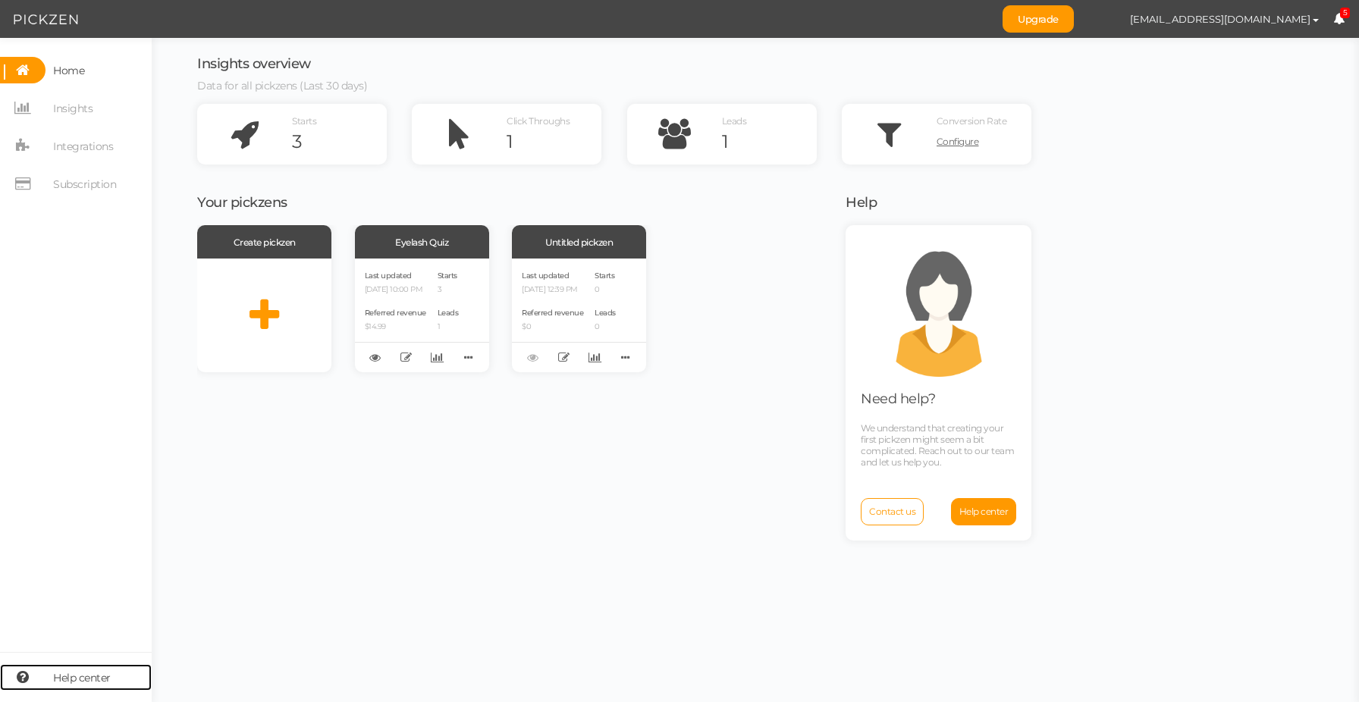
click at [78, 688] on span "Help center" at bounding box center [82, 678] width 58 height 24
click at [1293, 19] on span "[EMAIL_ADDRESS][DOMAIN_NAME]" at bounding box center [1220, 19] width 180 height 12
click at [1344, 18] on span "Upgrade [EMAIL_ADDRESS][DOMAIN_NAME] Preferences Help Log out 5" at bounding box center [1180, 19] width 356 height 38
click at [1340, 18] on icon at bounding box center [1338, 18] width 11 height 11
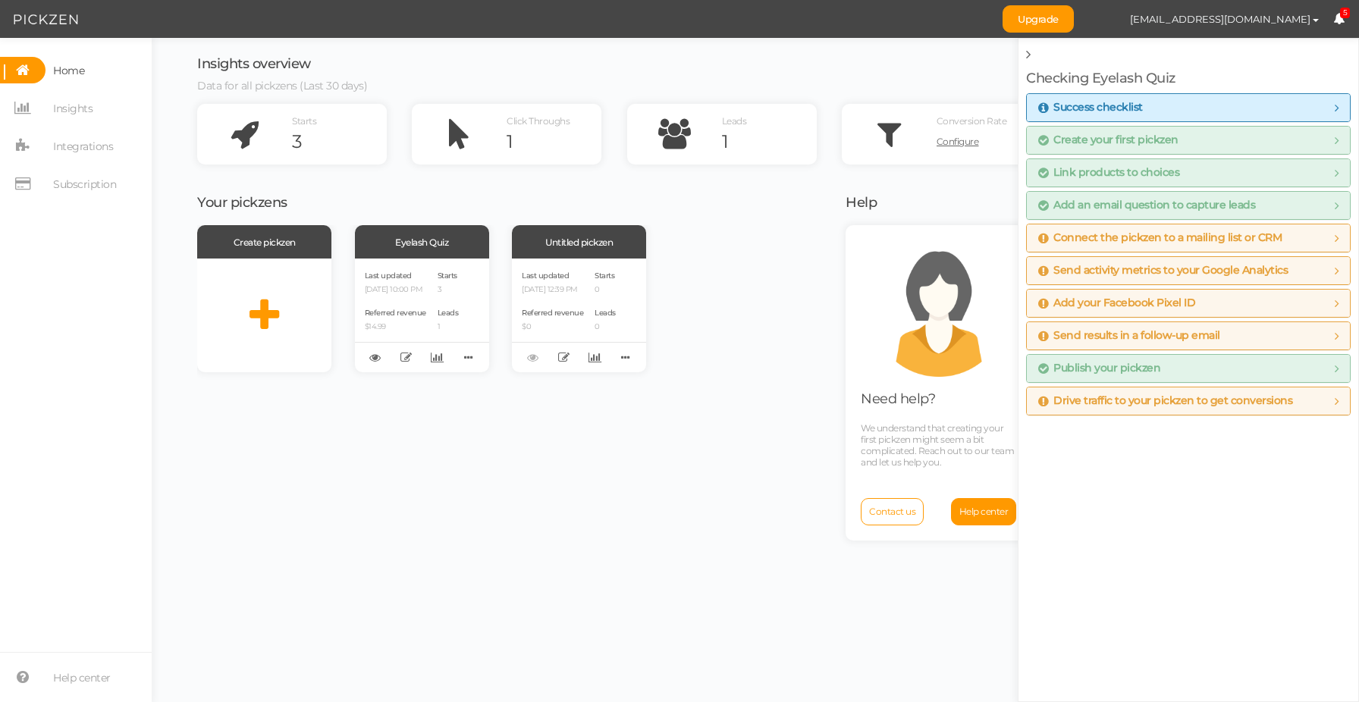
click at [1237, 365] on span "Publish your pickzen" at bounding box center [1188, 368] width 300 height 12
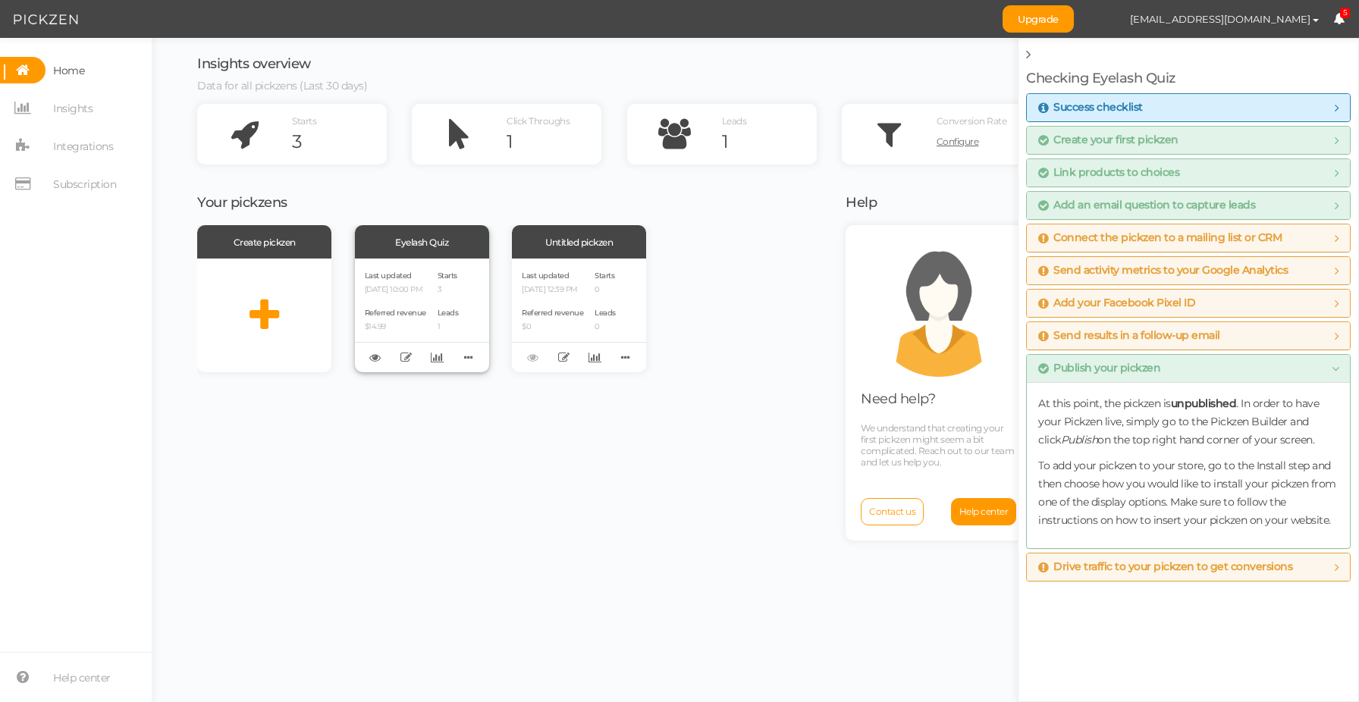
click at [451, 308] on div "Leads 1" at bounding box center [447, 319] width 21 height 26
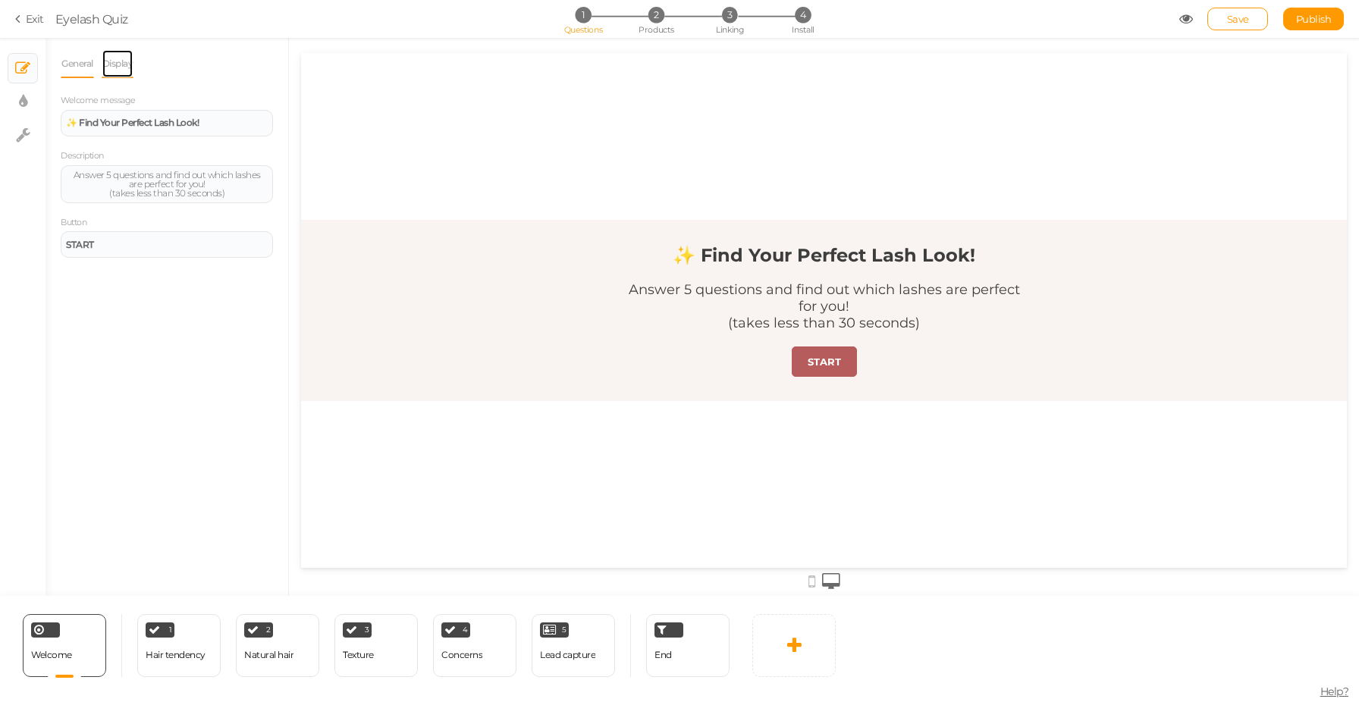
click at [129, 64] on link "Display" at bounding box center [118, 63] width 33 height 29
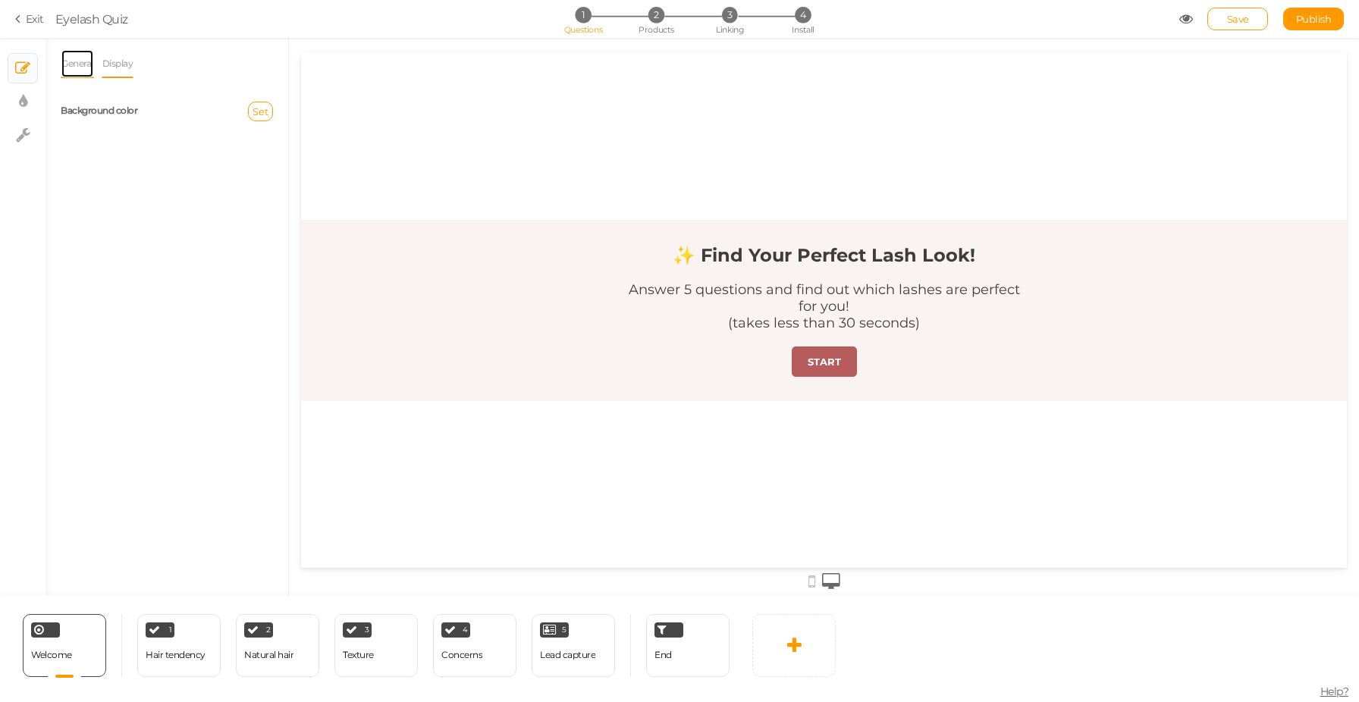
click at [86, 68] on link "General" at bounding box center [77, 63] width 33 height 29
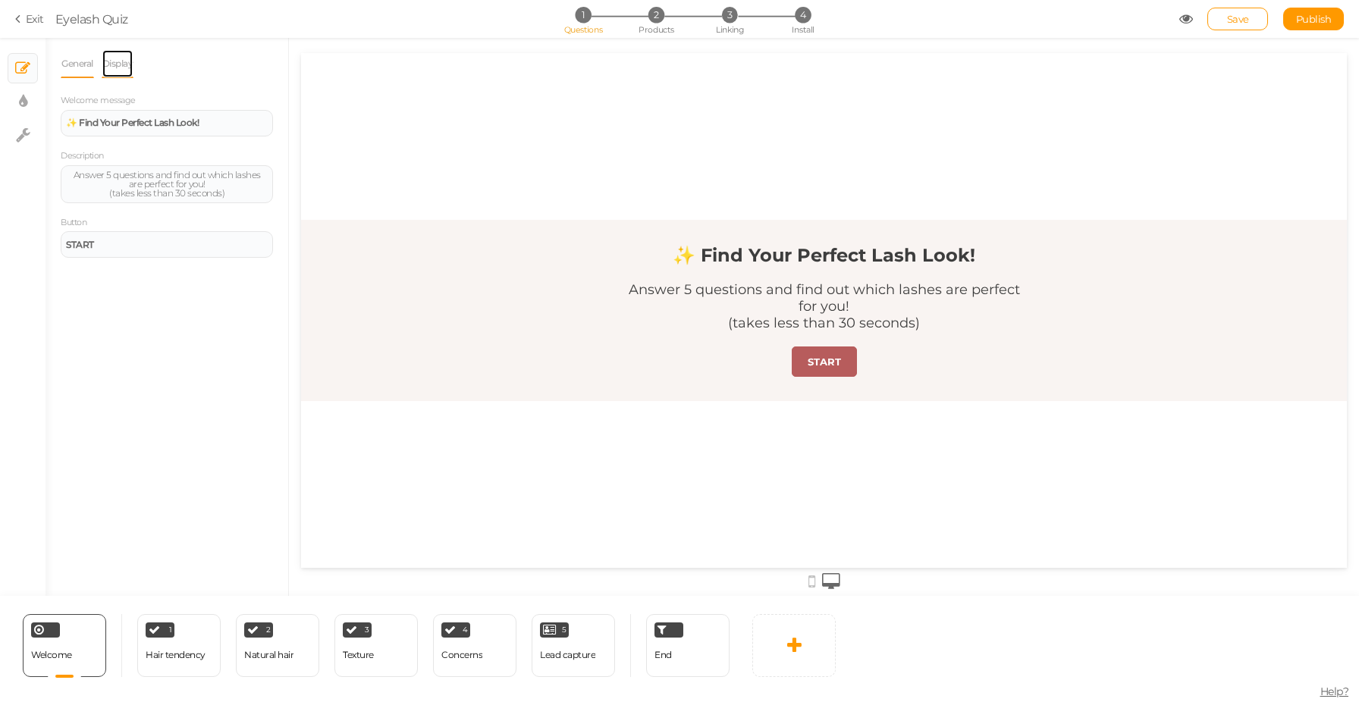
click at [133, 65] on link "Display" at bounding box center [118, 63] width 33 height 29
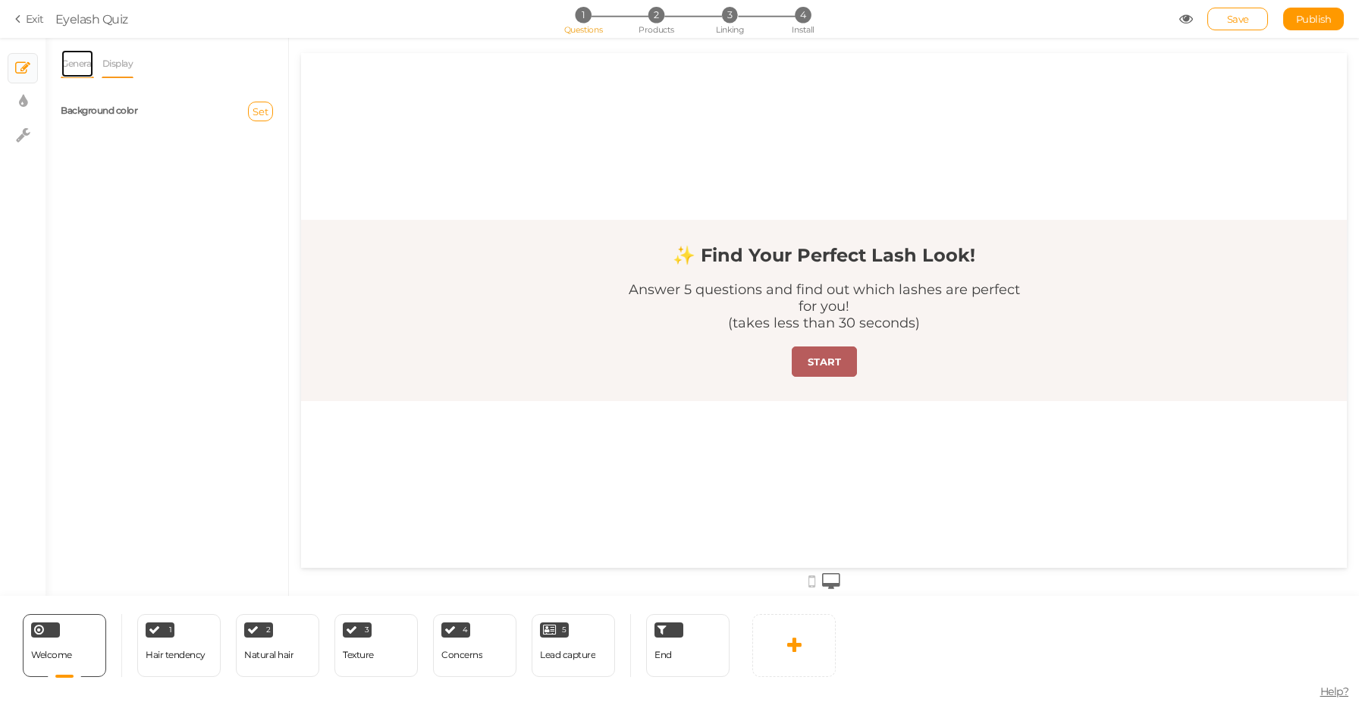
click at [94, 68] on link "General" at bounding box center [77, 63] width 33 height 29
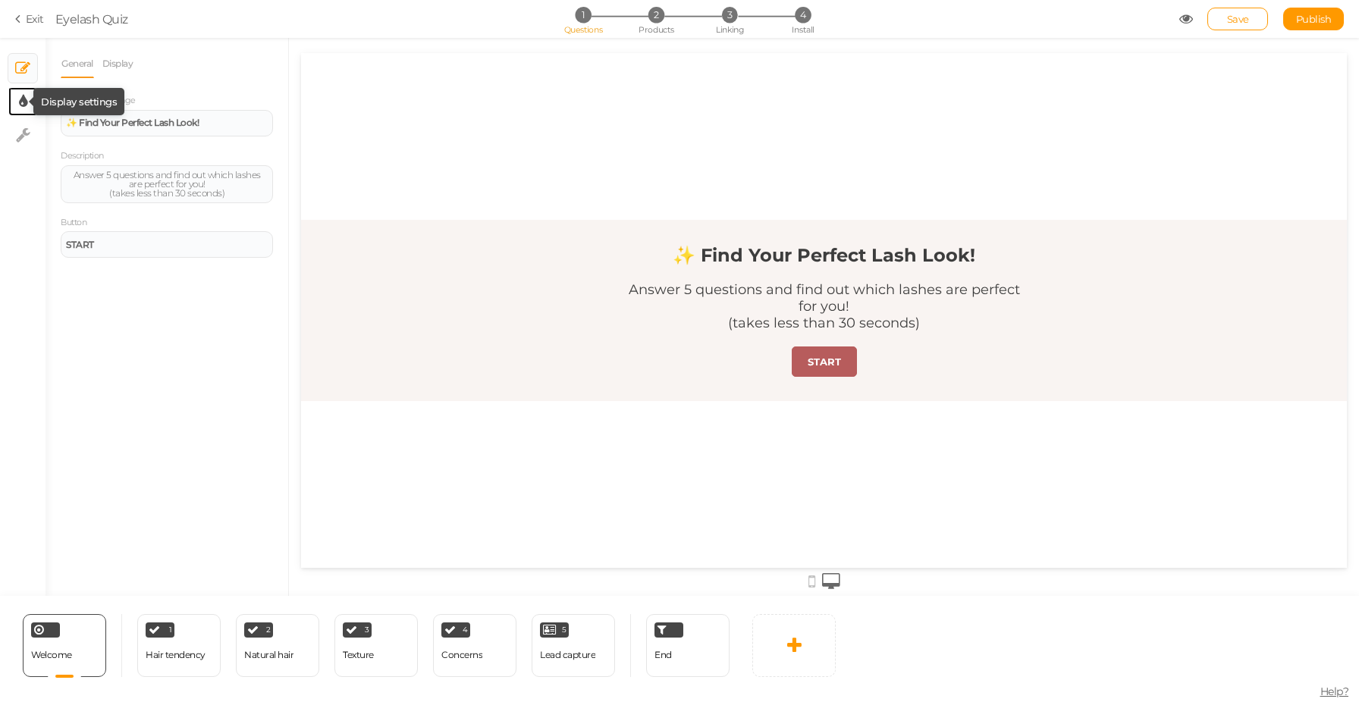
click at [19, 110] on tip-cont at bounding box center [23, 101] width 8 height 18
select select "2"
select select "montserrat"
select select "fade"
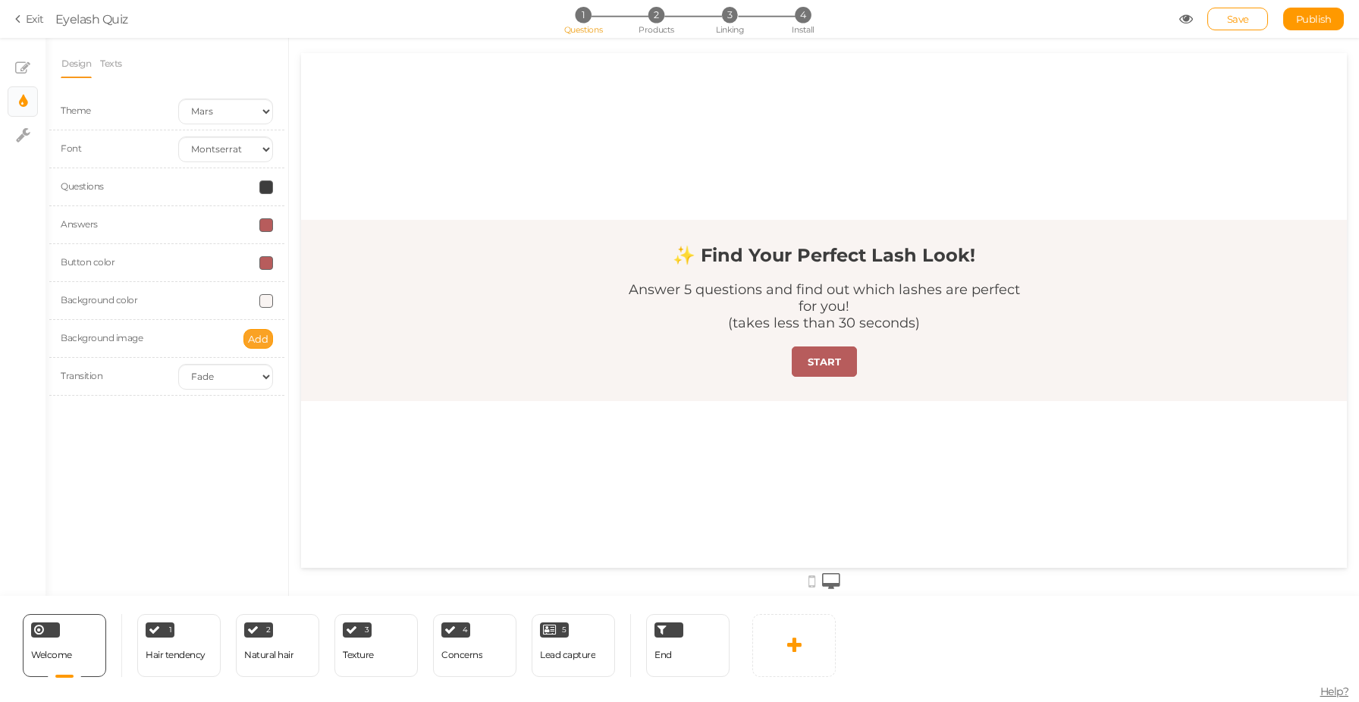
click at [263, 345] on button "Add" at bounding box center [258, 339] width 30 height 20
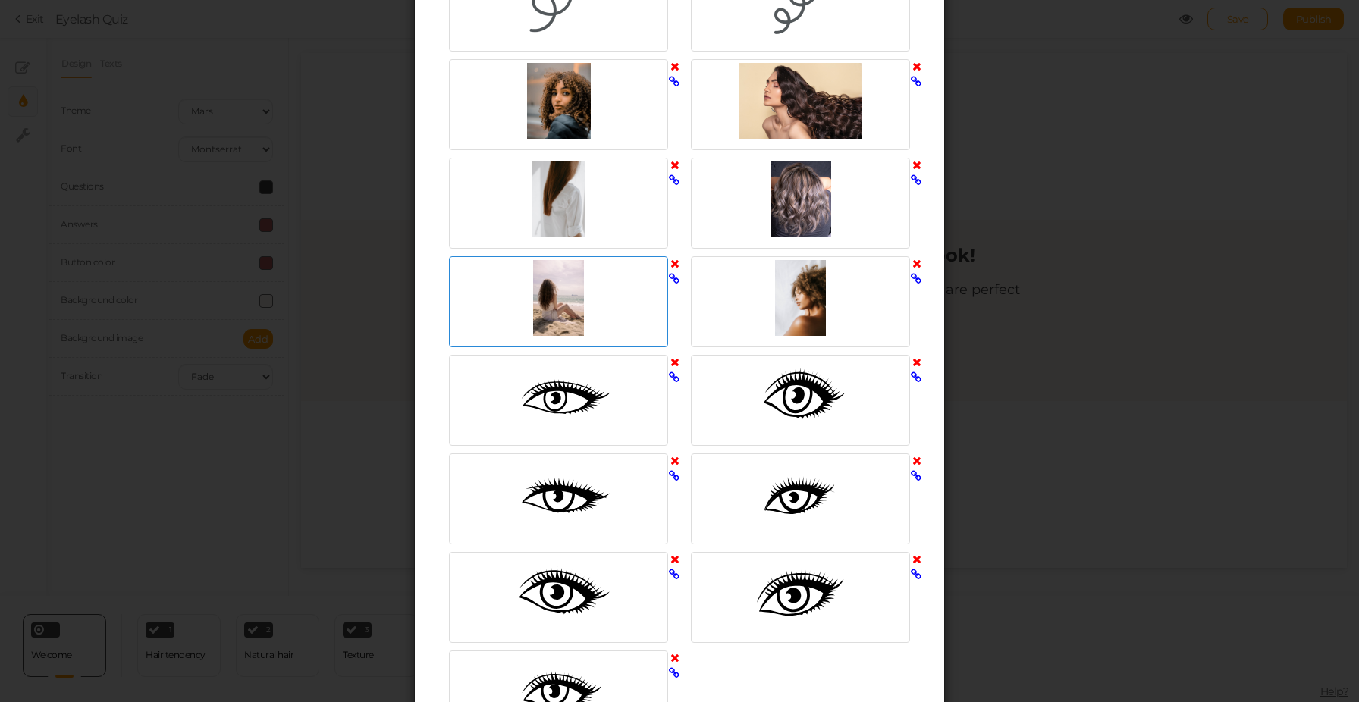
scroll to position [510, 0]
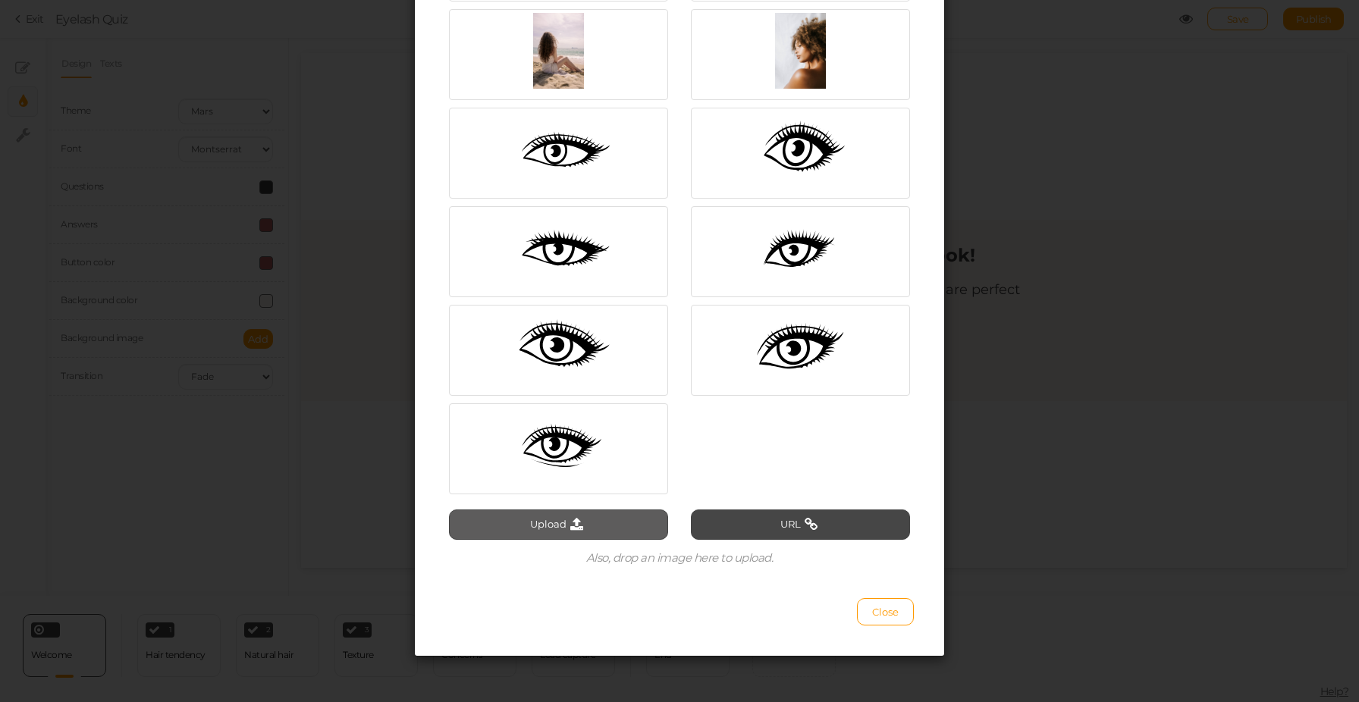
click at [560, 522] on button "Upload" at bounding box center [558, 525] width 219 height 30
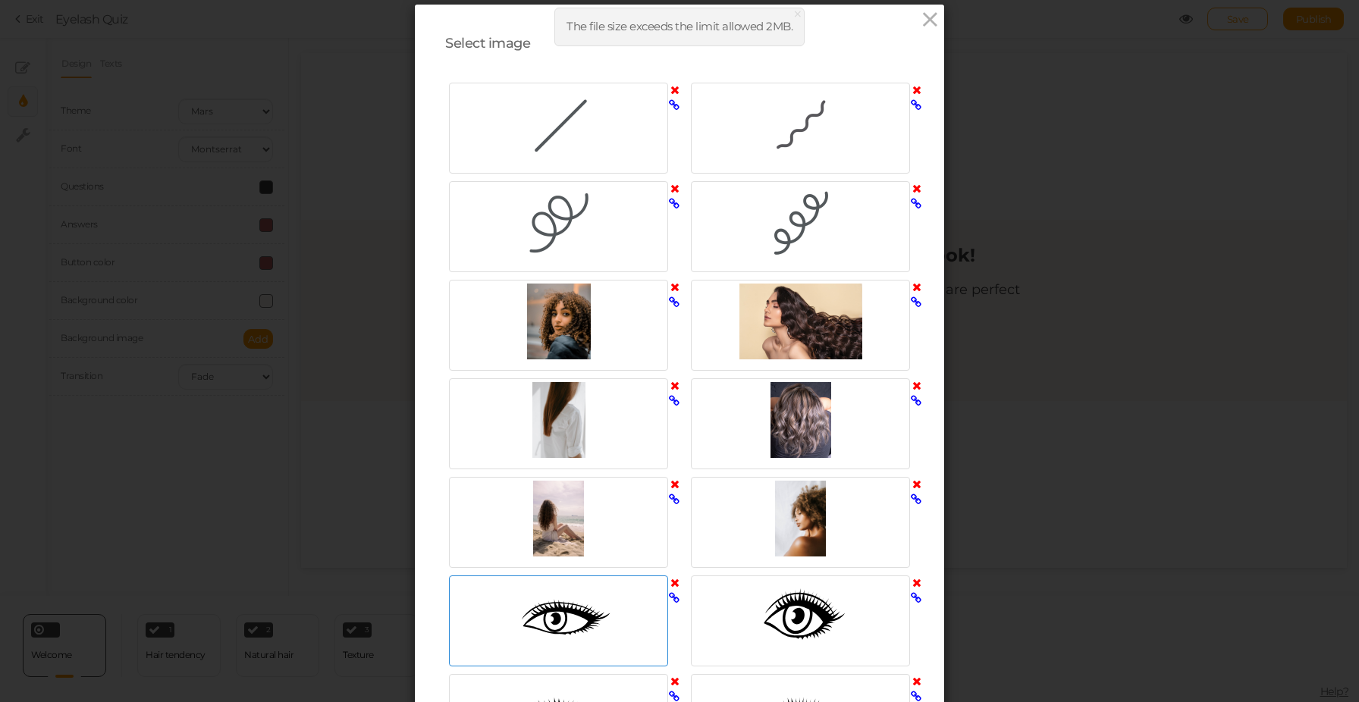
scroll to position [0, 0]
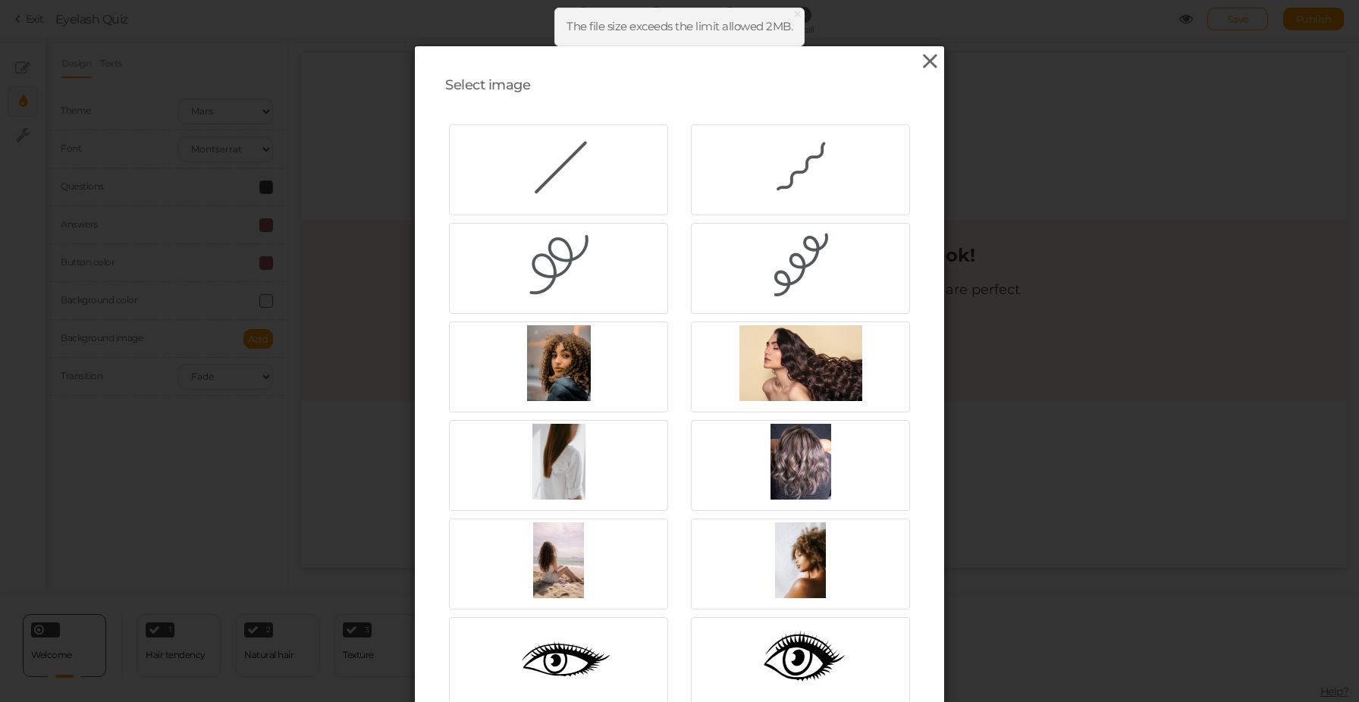
click at [933, 63] on icon at bounding box center [930, 61] width 22 height 23
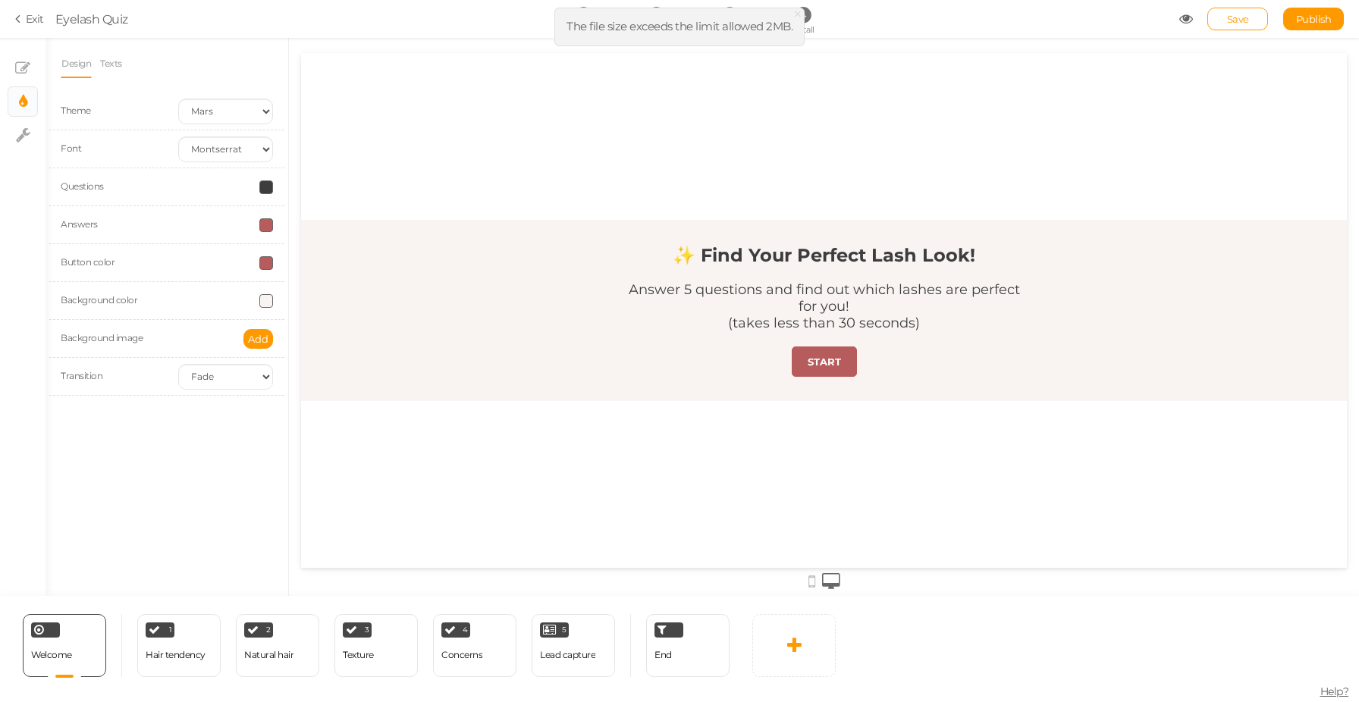
click at [41, 146] on ul "× Slides × Display settings × Settings" at bounding box center [22, 95] width 45 height 114
click at [35, 141] on link "× Settings" at bounding box center [22, 135] width 29 height 29
select select "en"
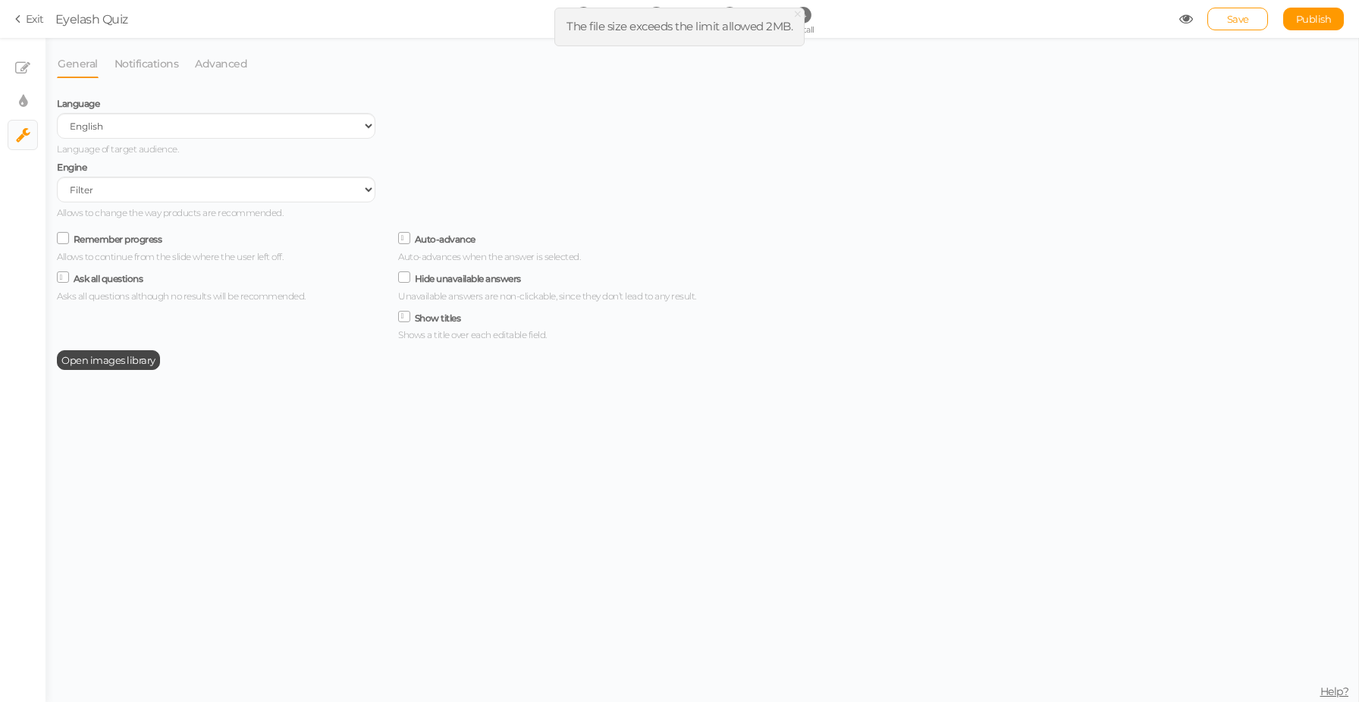
click at [178, 58] on li "Notifications" at bounding box center [154, 63] width 81 height 29
click at [174, 64] on link "Notifications" at bounding box center [147, 63] width 66 height 29
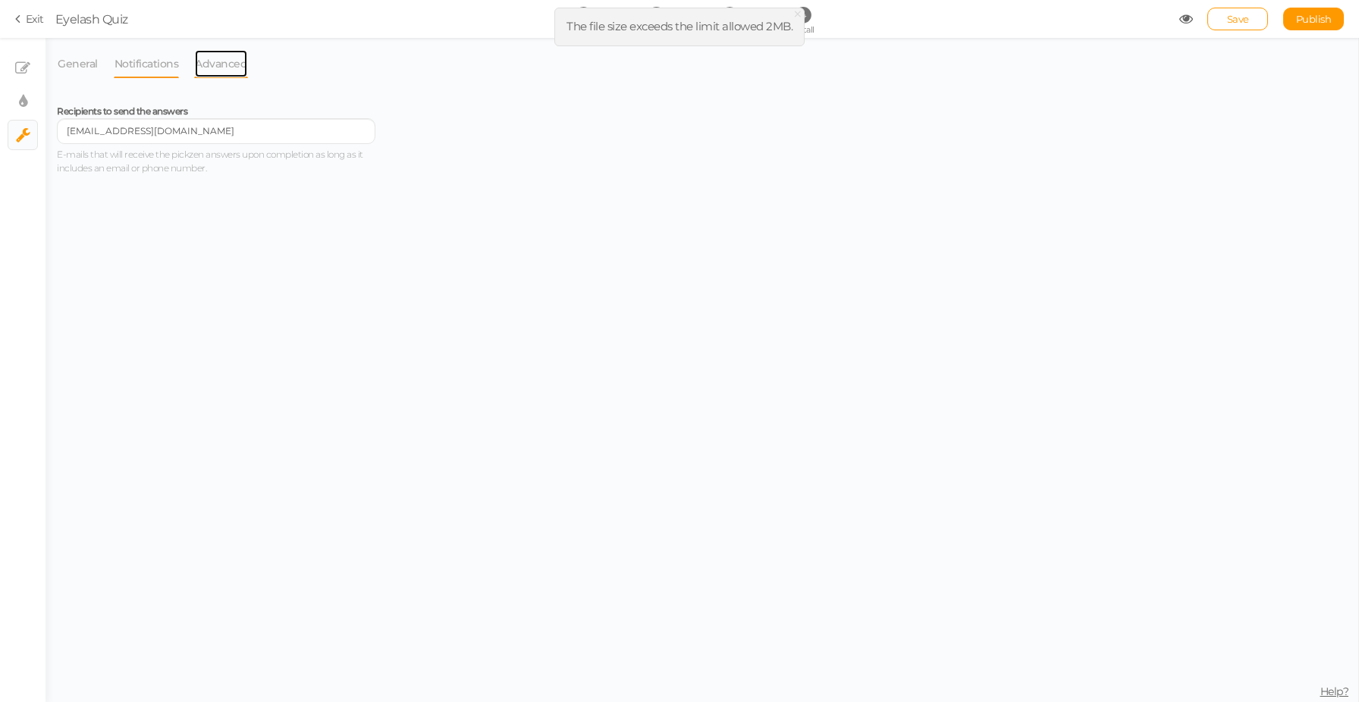
click at [215, 66] on link "Advanced" at bounding box center [221, 63] width 54 height 29
click at [20, 110] on tip-cont at bounding box center [23, 101] width 8 height 18
select select "2"
select select "montserrat"
select select "fade"
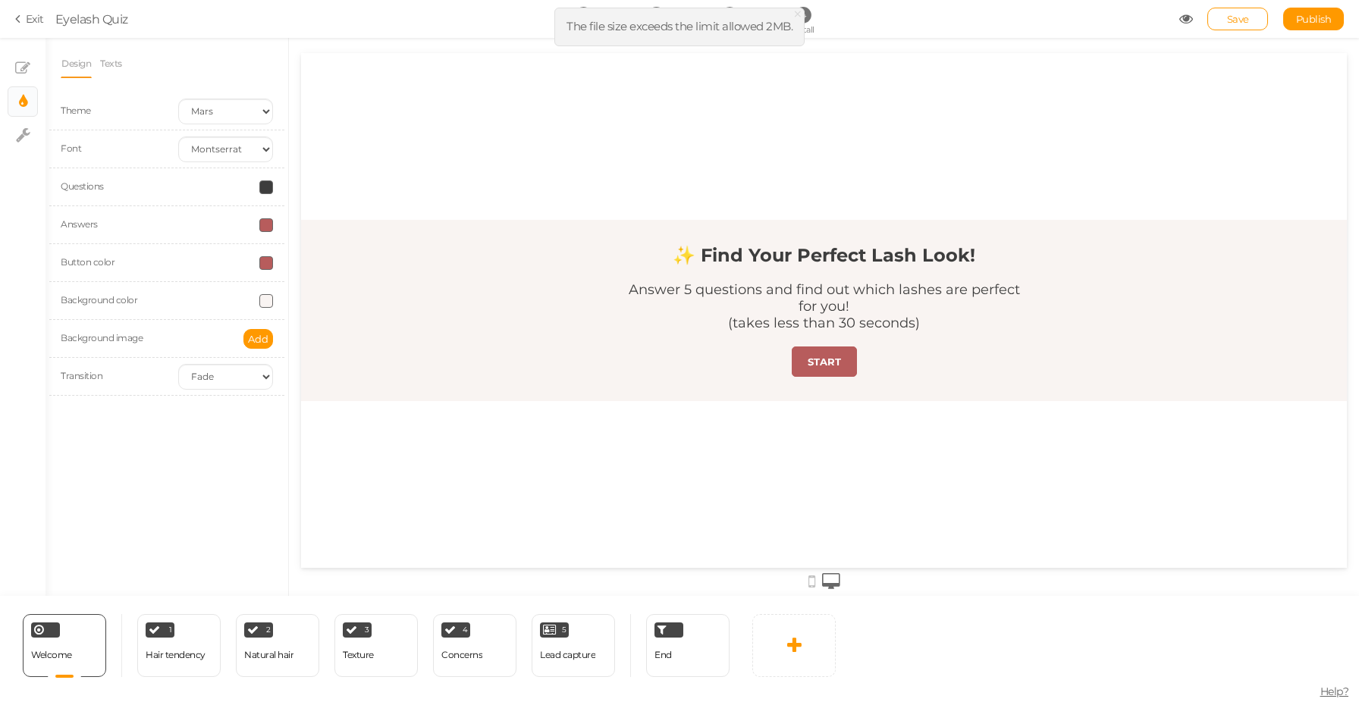
click at [806, 583] on div at bounding box center [824, 580] width 1046 height 25
click at [807, 582] on div at bounding box center [824, 580] width 1046 height 25
click at [795, 13] on span "×" at bounding box center [797, 14] width 11 height 22
click at [664, 24] on span "Products" at bounding box center [656, 29] width 36 height 11
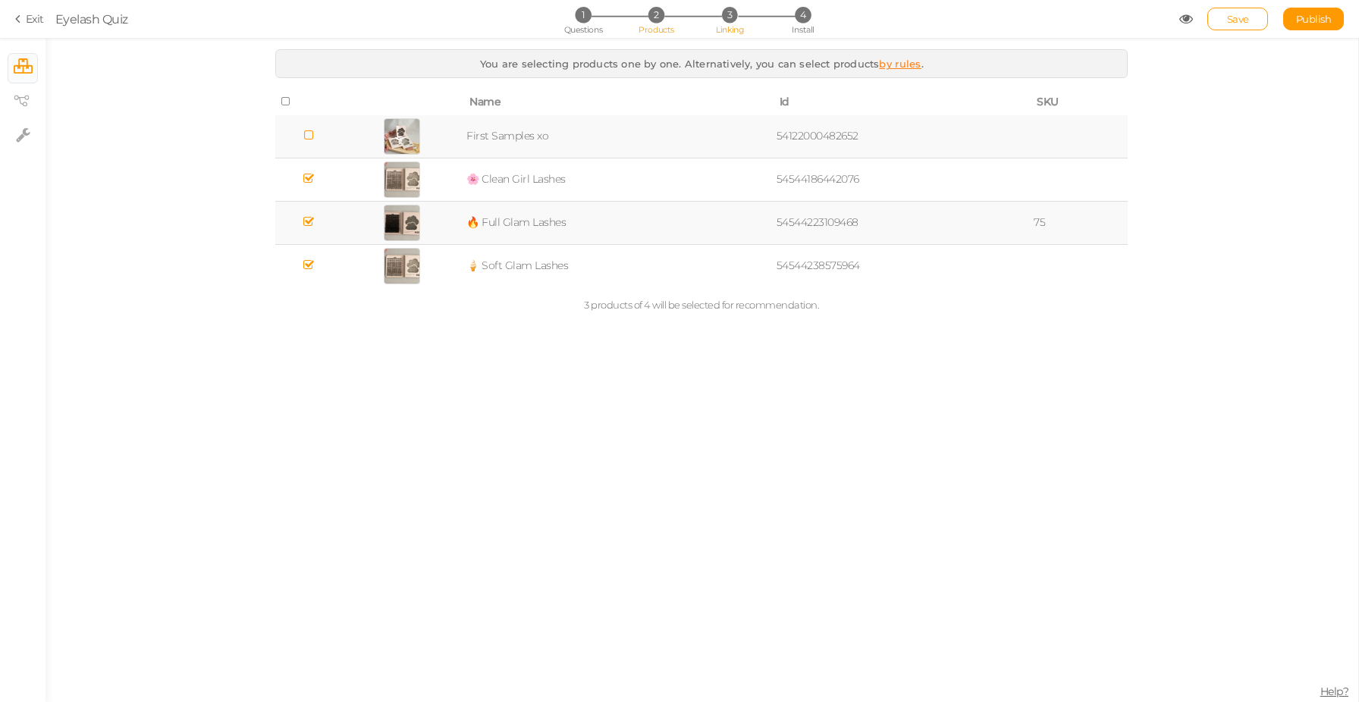
click at [728, 20] on span "3" at bounding box center [730, 15] width 16 height 16
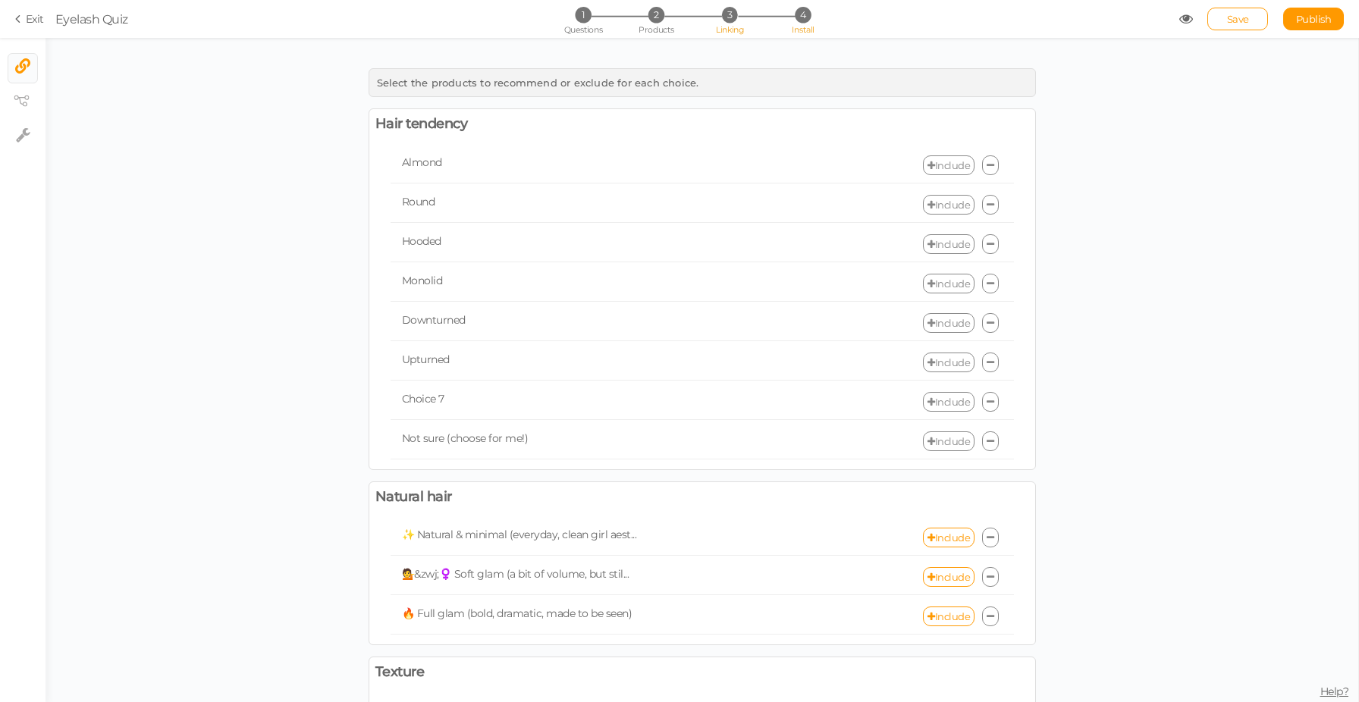
click at [800, 23] on span "4" at bounding box center [803, 15] width 16 height 16
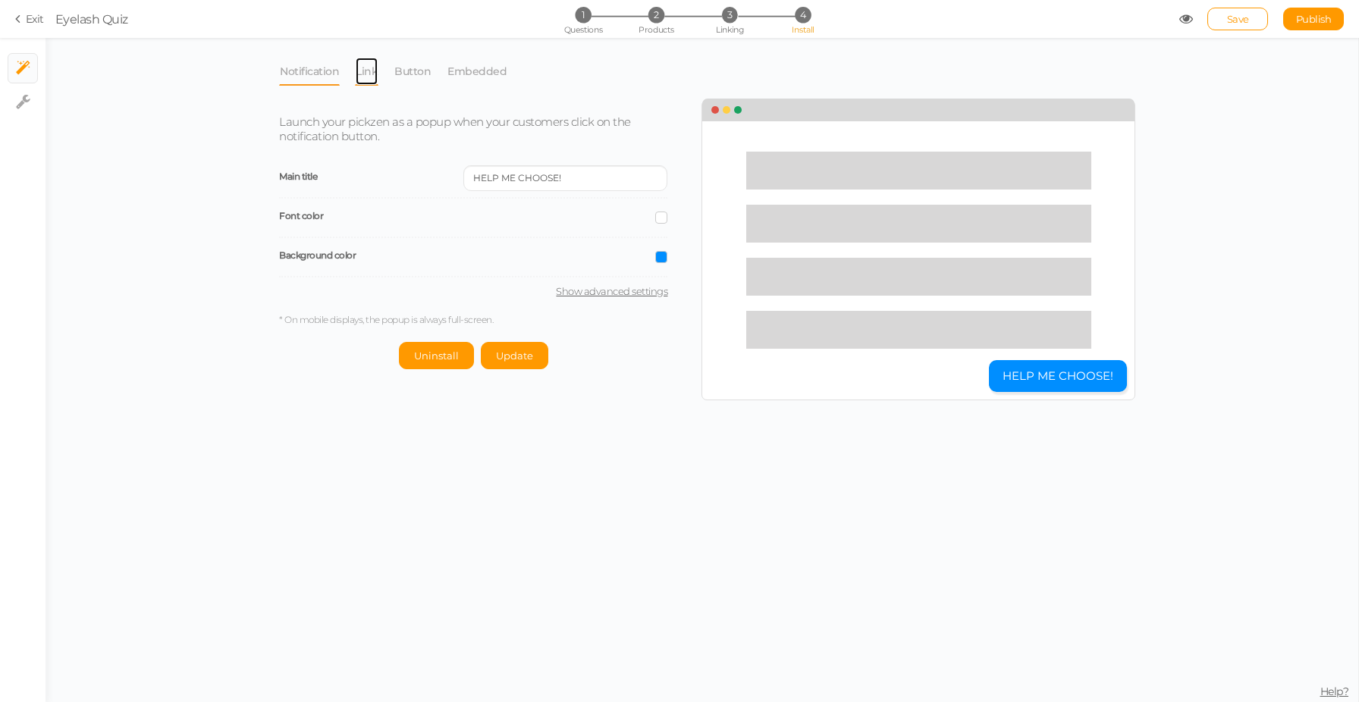
click at [371, 78] on link "Link" at bounding box center [367, 71] width 24 height 29
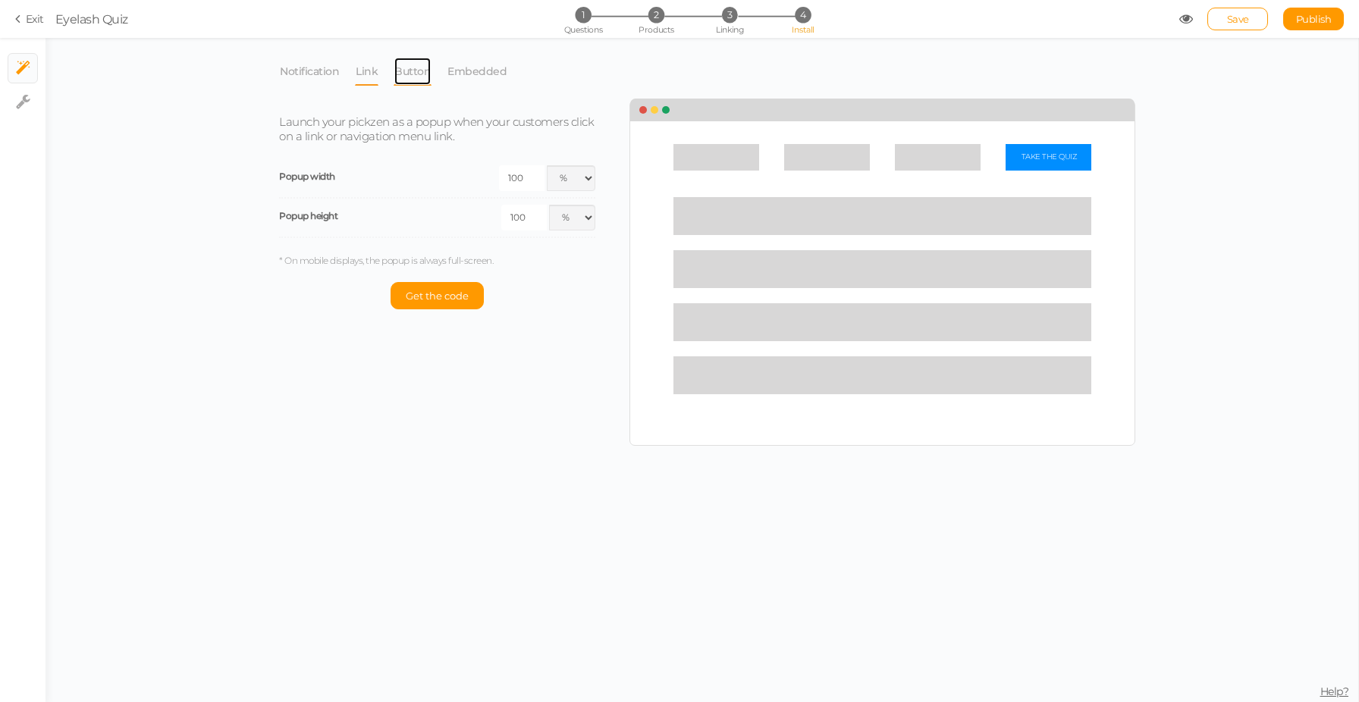
click at [410, 72] on link "Button" at bounding box center [413, 71] width 38 height 29
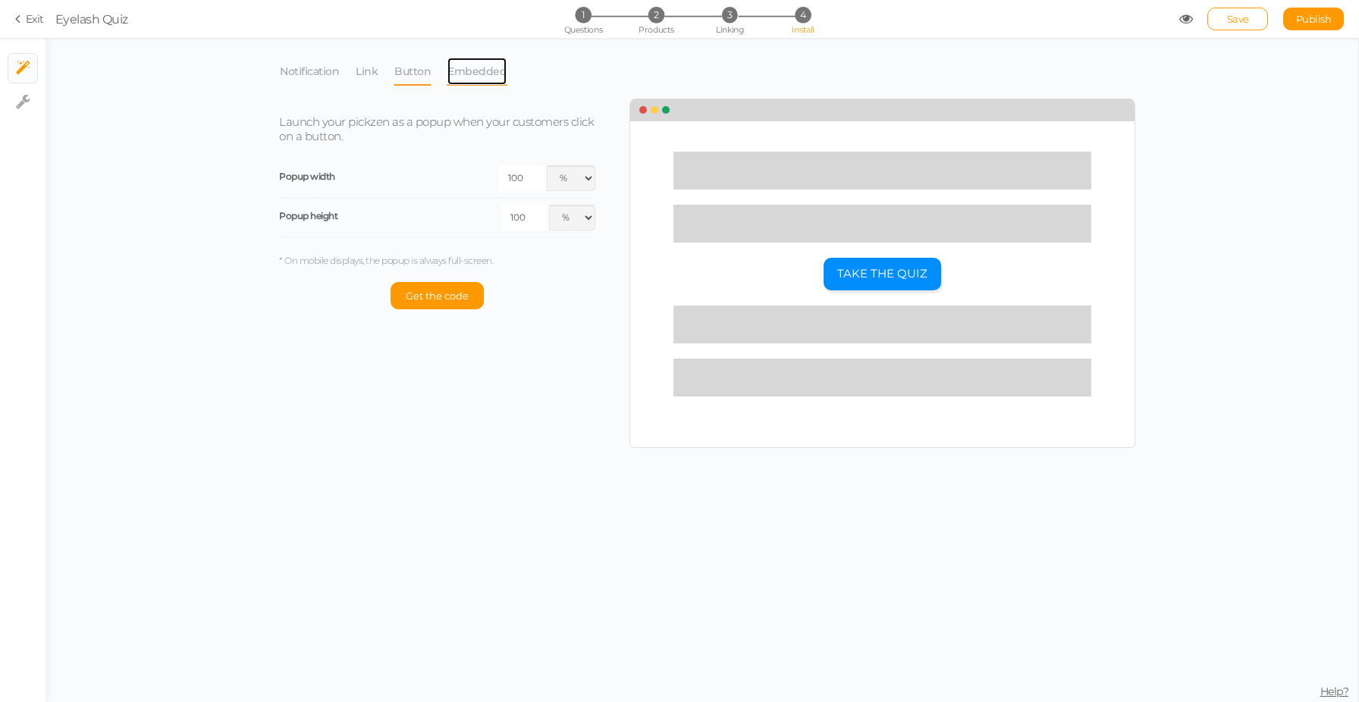
click at [460, 72] on link "Embedded" at bounding box center [477, 71] width 61 height 29
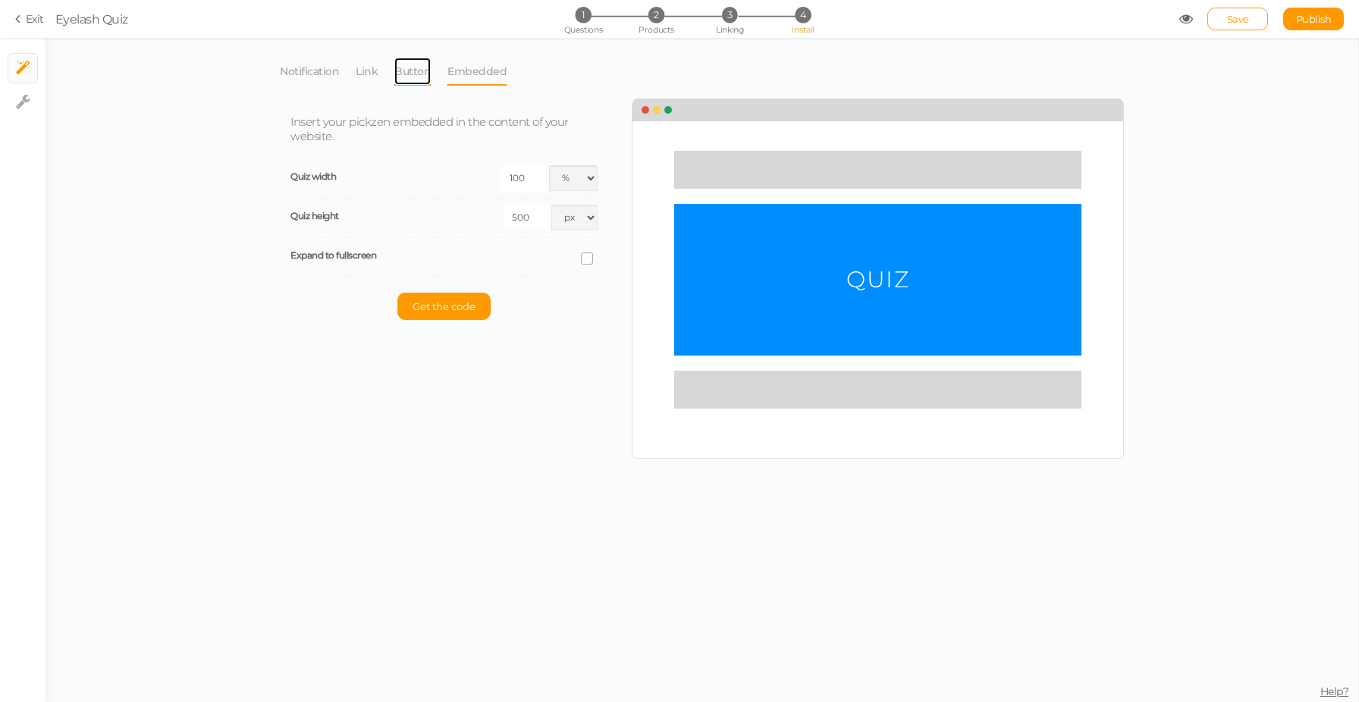
click at [415, 71] on link "Button" at bounding box center [413, 71] width 38 height 29
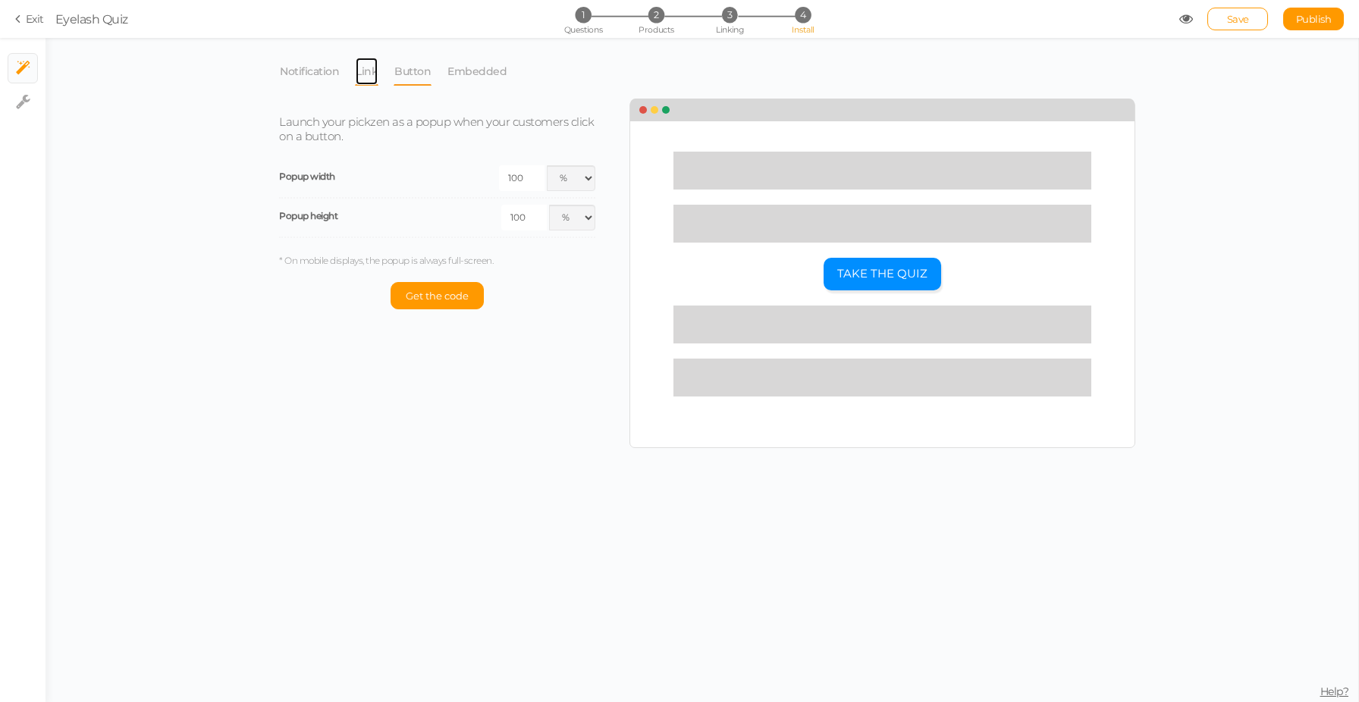
click at [365, 72] on link "Link" at bounding box center [367, 71] width 24 height 29
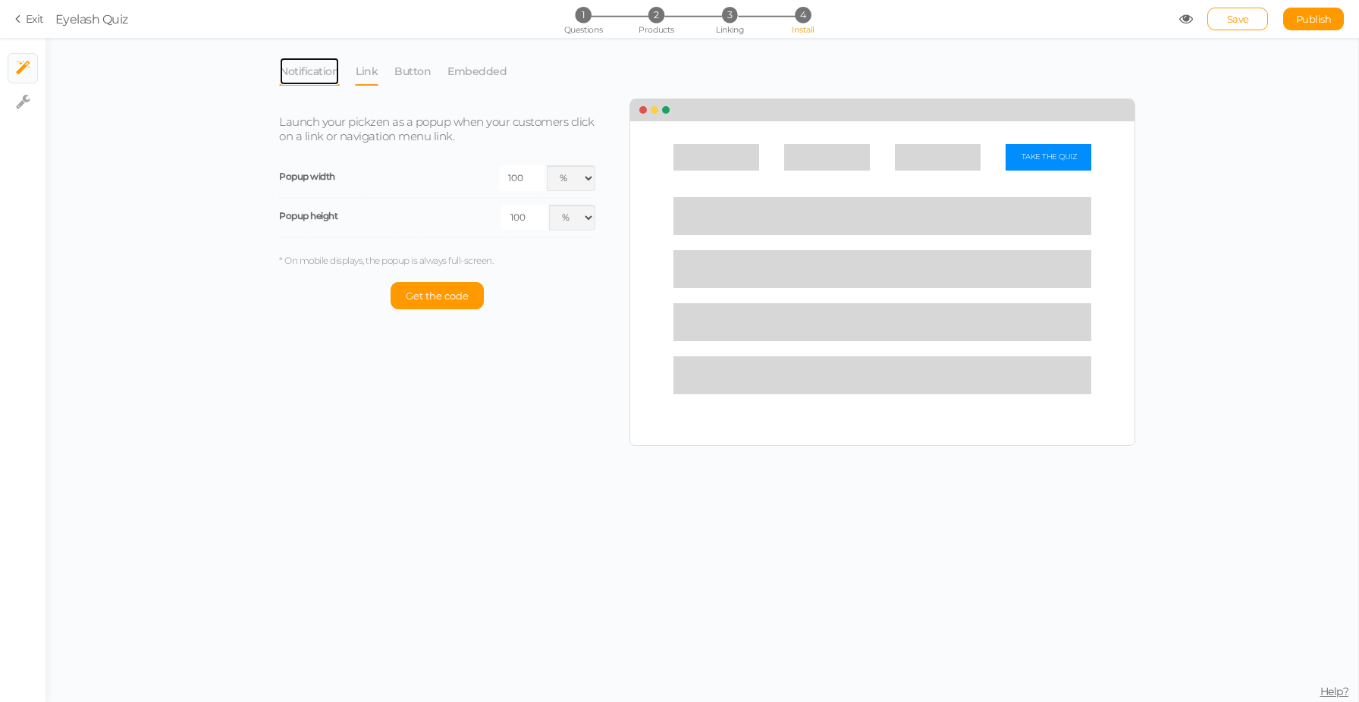
click at [315, 74] on link "Notification" at bounding box center [309, 71] width 61 height 29
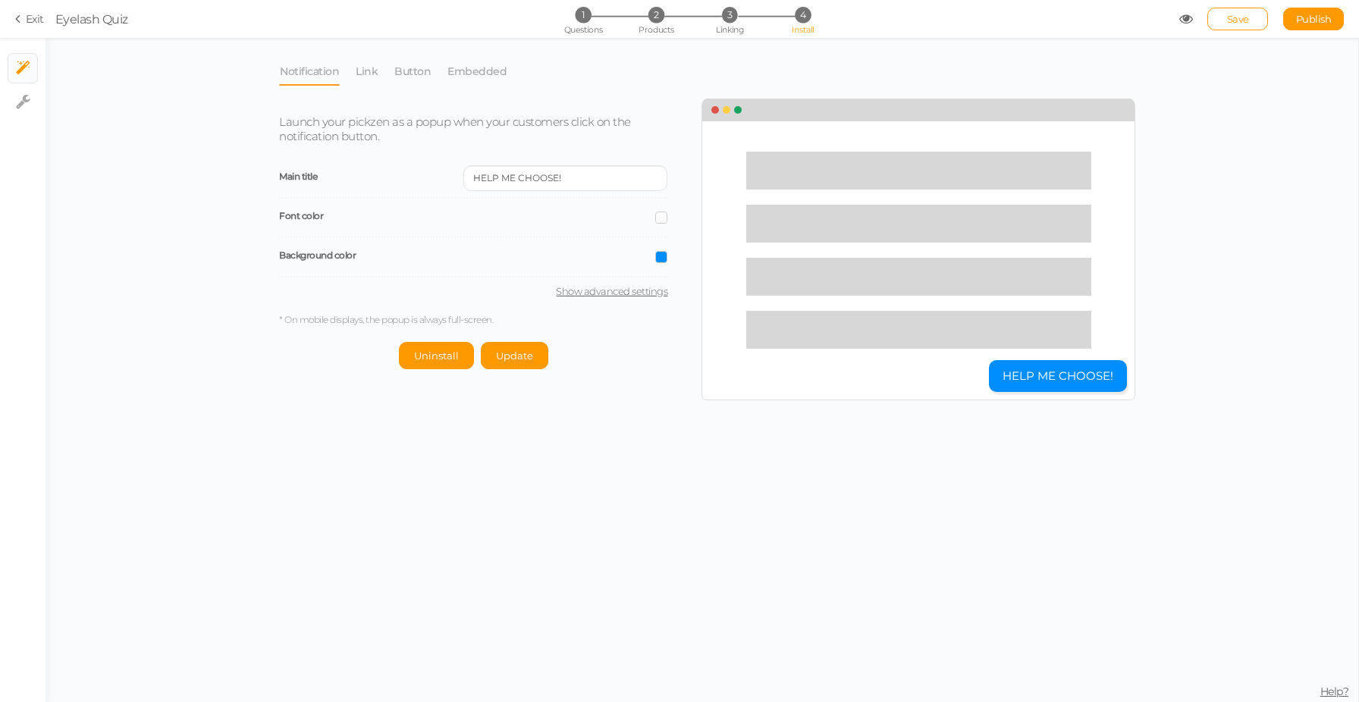
click at [637, 289] on link "Show advanced settings" at bounding box center [473, 291] width 388 height 12
select select "pct"
select select "url-home"
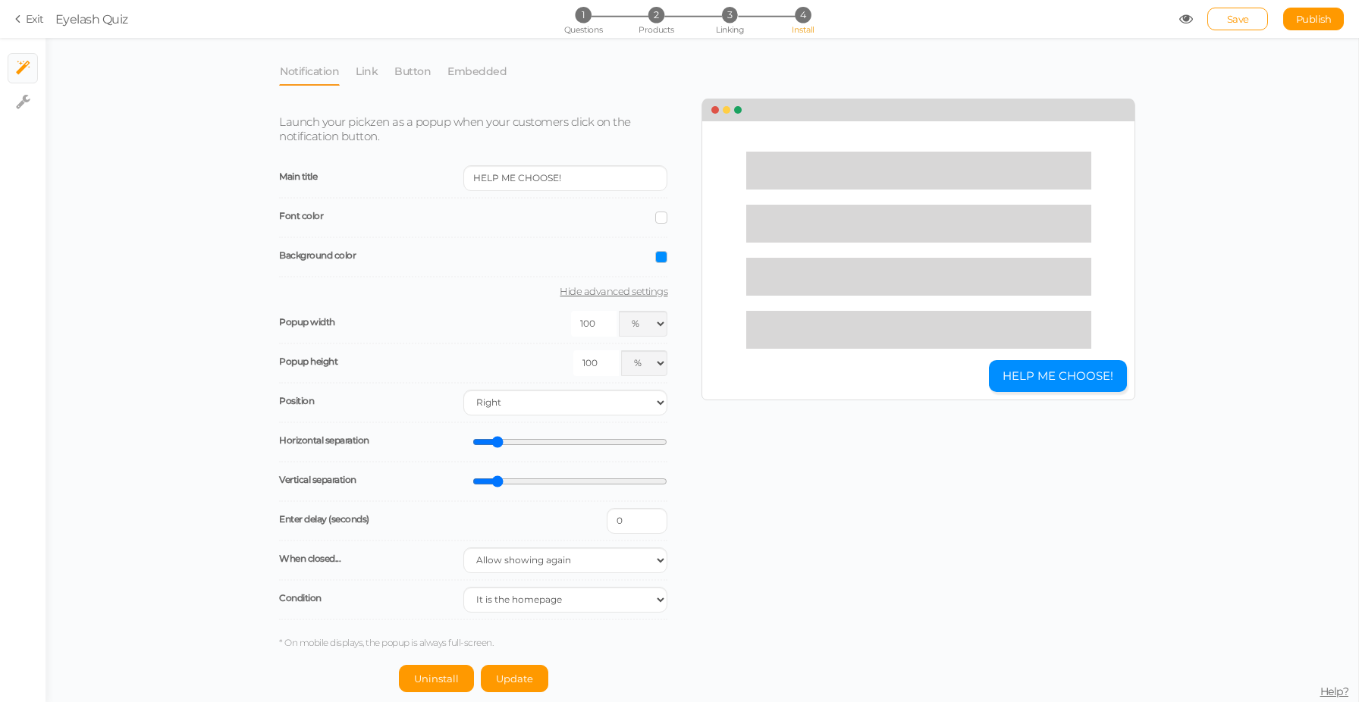
click at [637, 289] on link "Hide advanced settings" at bounding box center [473, 291] width 388 height 12
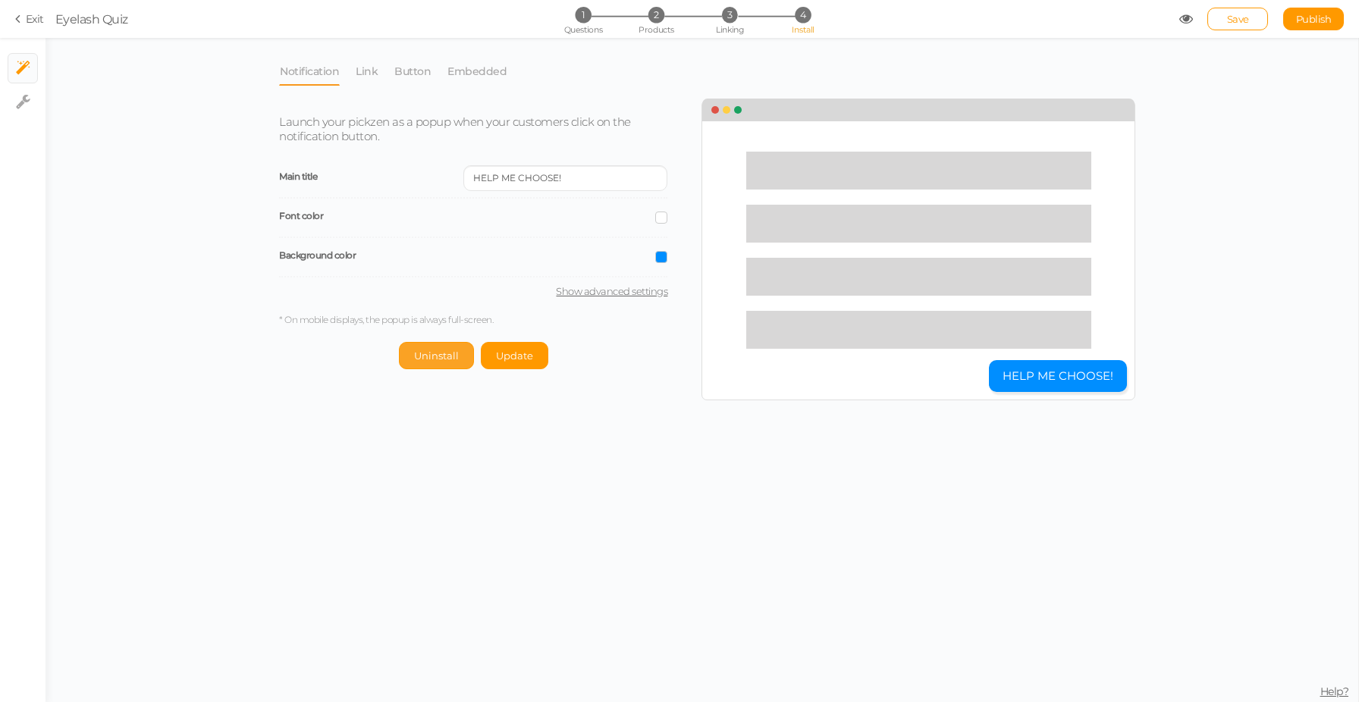
click at [439, 350] on span "Uninstall" at bounding box center [436, 356] width 45 height 12
click at [734, 25] on span "Linking" at bounding box center [729, 29] width 27 height 11
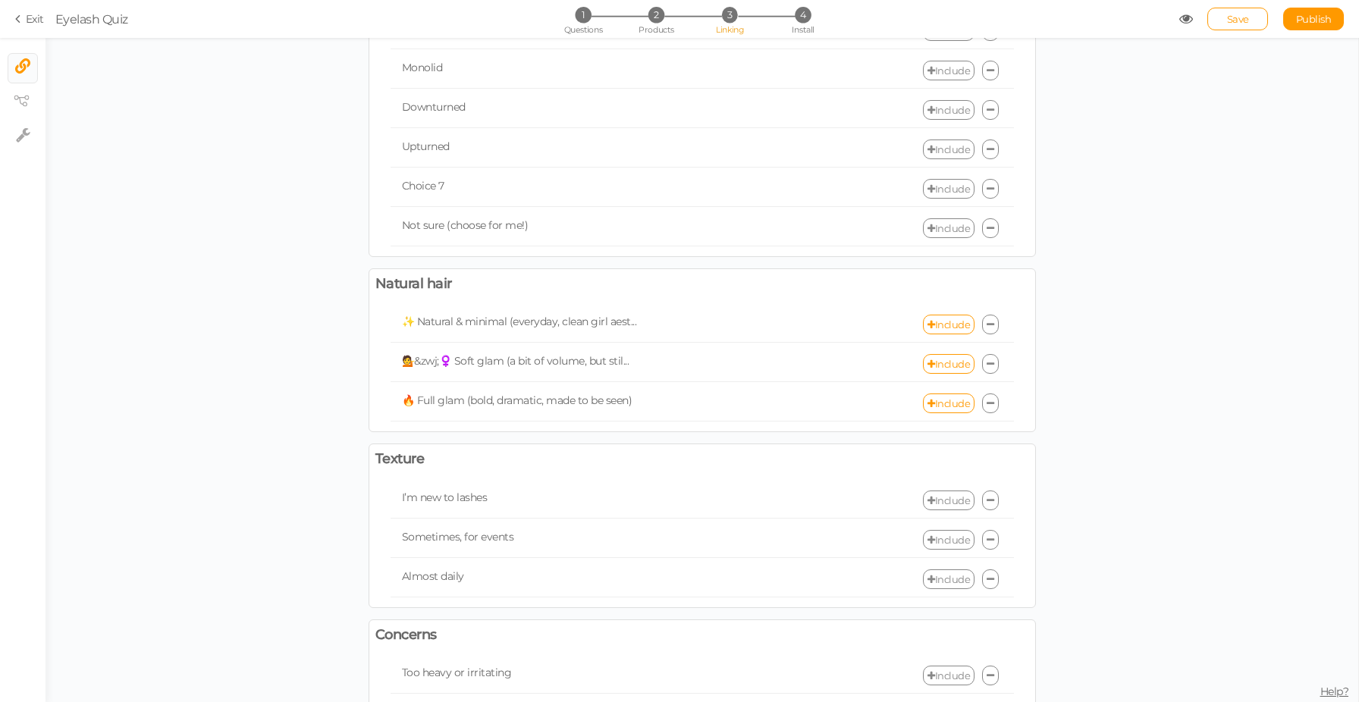
scroll to position [412, 0]
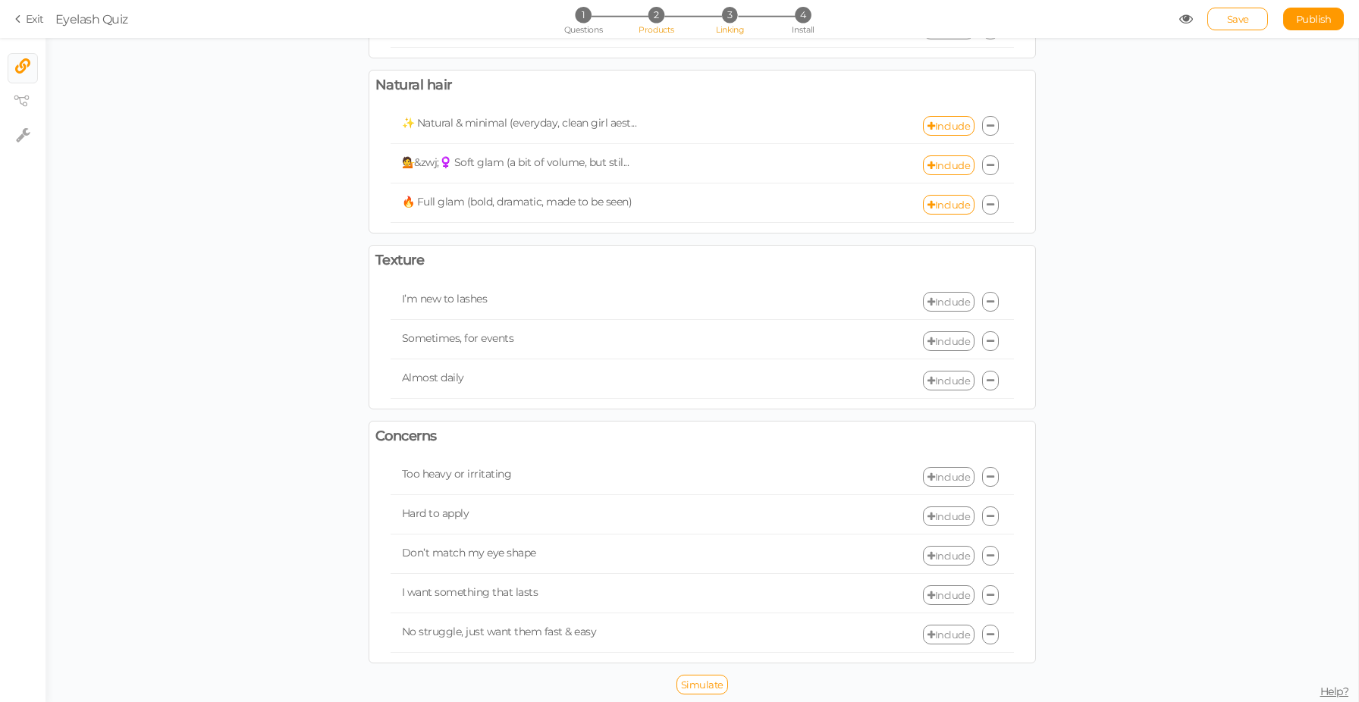
click at [659, 10] on span "2" at bounding box center [656, 15] width 16 height 16
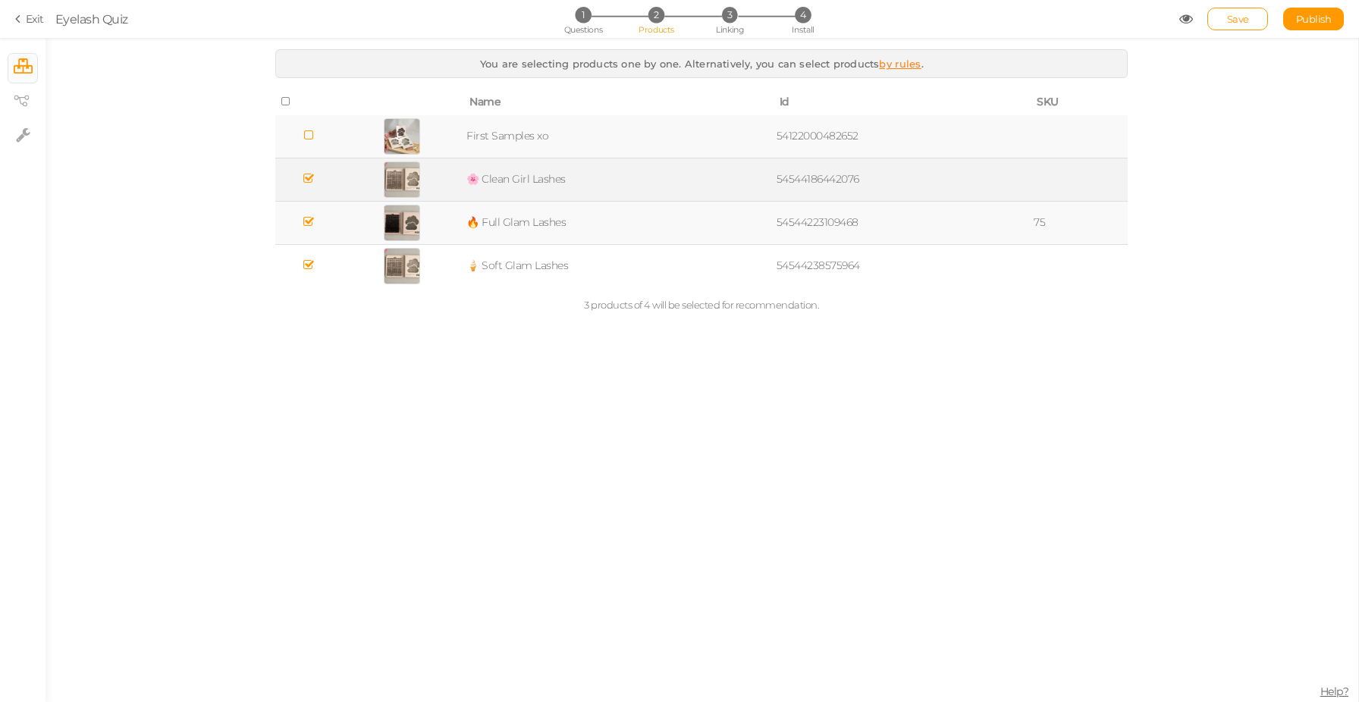
click at [639, 183] on td "🌸 Clean Girl Lashes" at bounding box center [618, 179] width 310 height 43
click at [637, 180] on td "🌸 Clean Girl Lashes" at bounding box center [618, 179] width 310 height 43
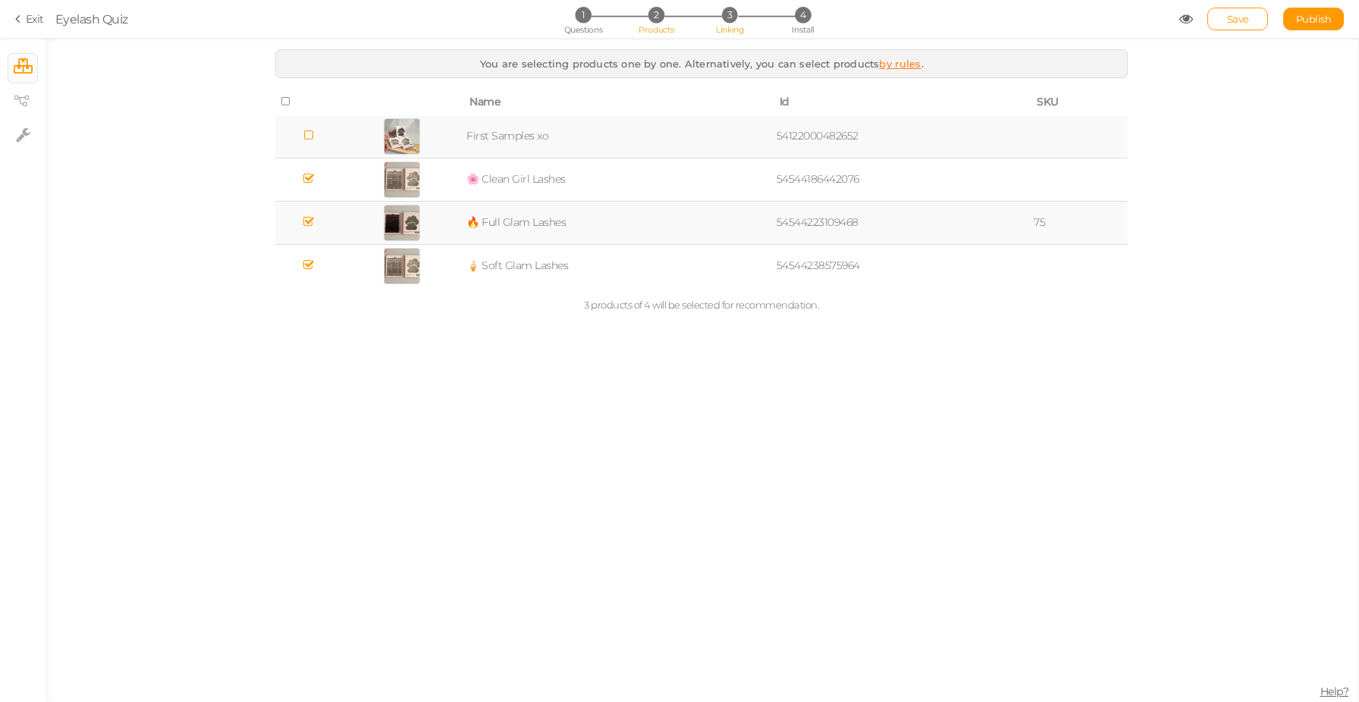
click at [726, 21] on span "3" at bounding box center [730, 15] width 16 height 16
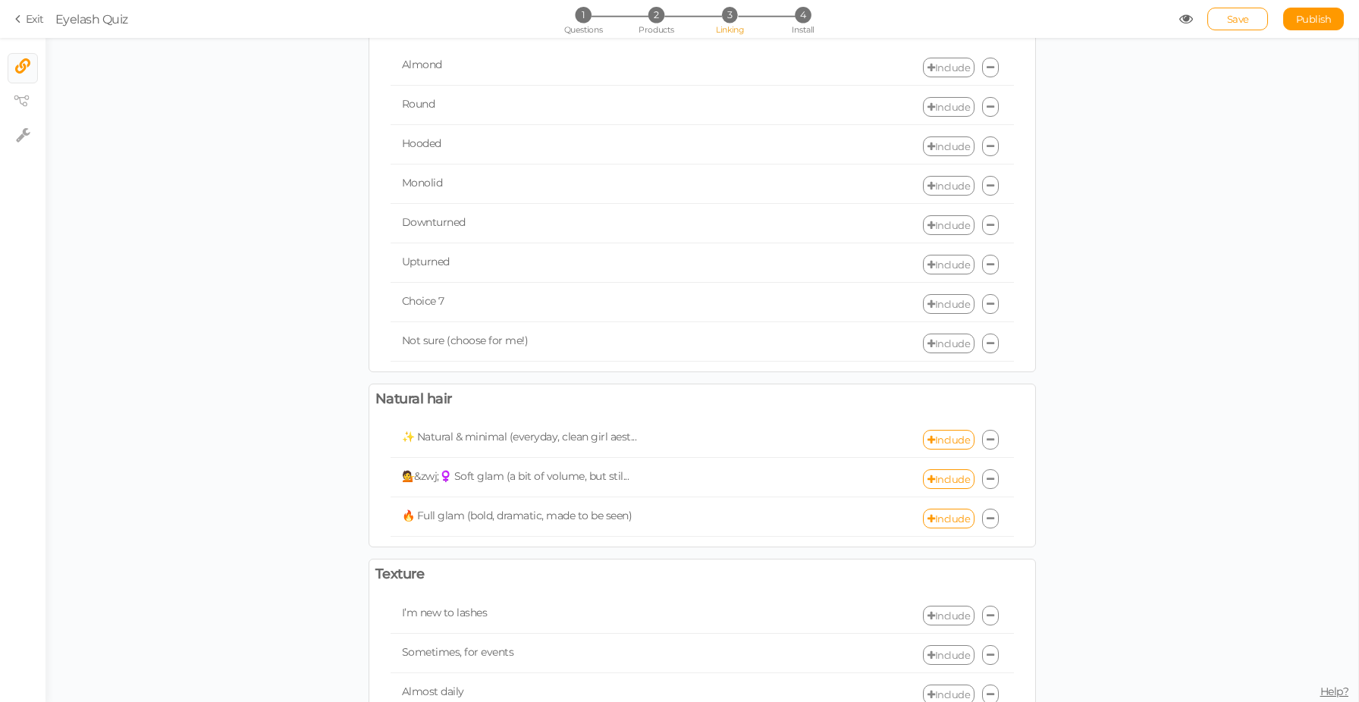
scroll to position [144, 0]
